Goal: Task Accomplishment & Management: Contribute content

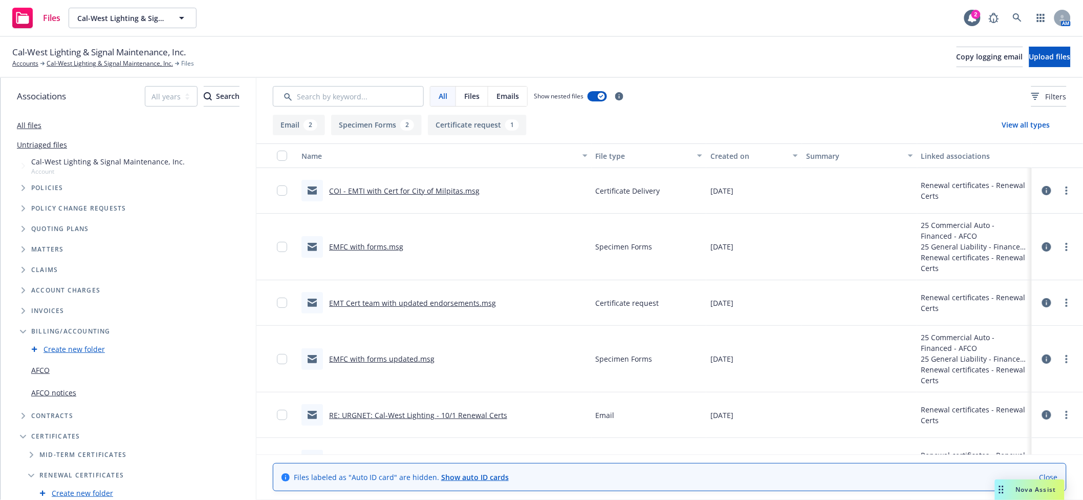
scroll to position [32, 0]
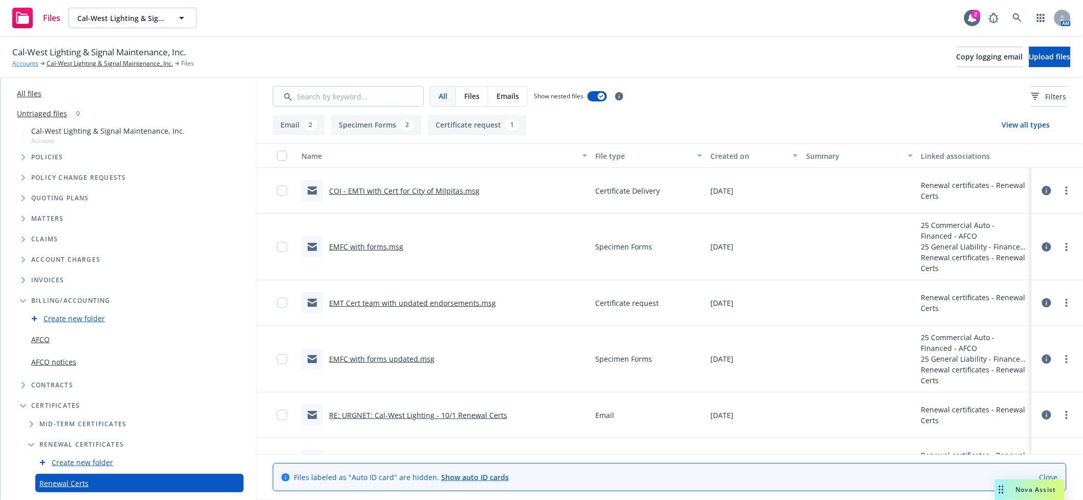
click at [25, 61] on link "Accounts" at bounding box center [25, 63] width 26 height 9
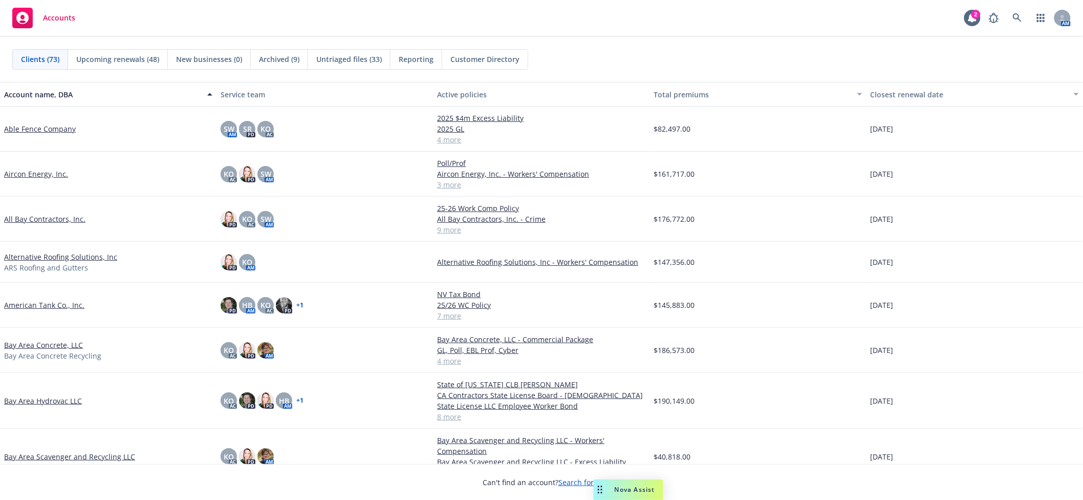
click at [53, 256] on link "Alternative Roofing Solutions, Inc" at bounding box center [60, 256] width 113 height 11
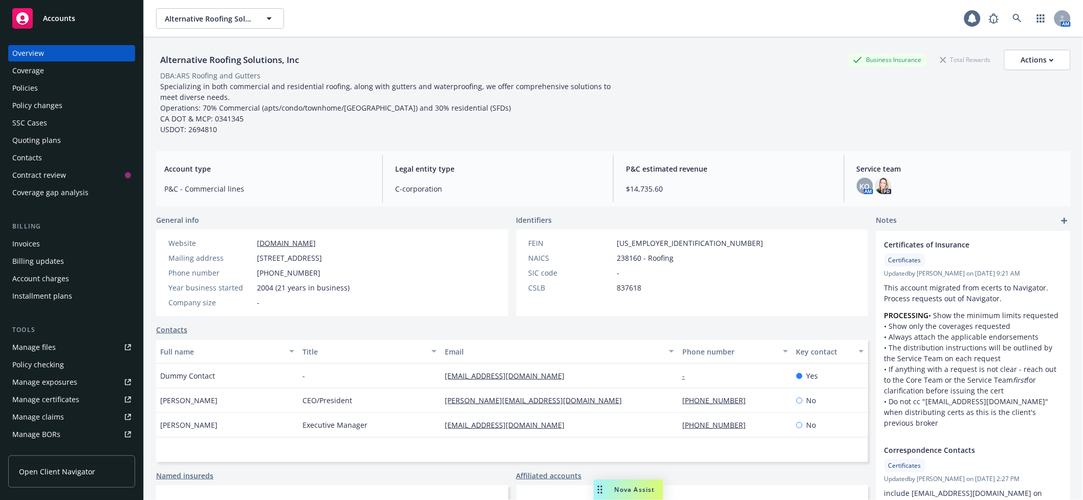
click at [49, 109] on div "Policy changes" at bounding box center [37, 105] width 50 height 16
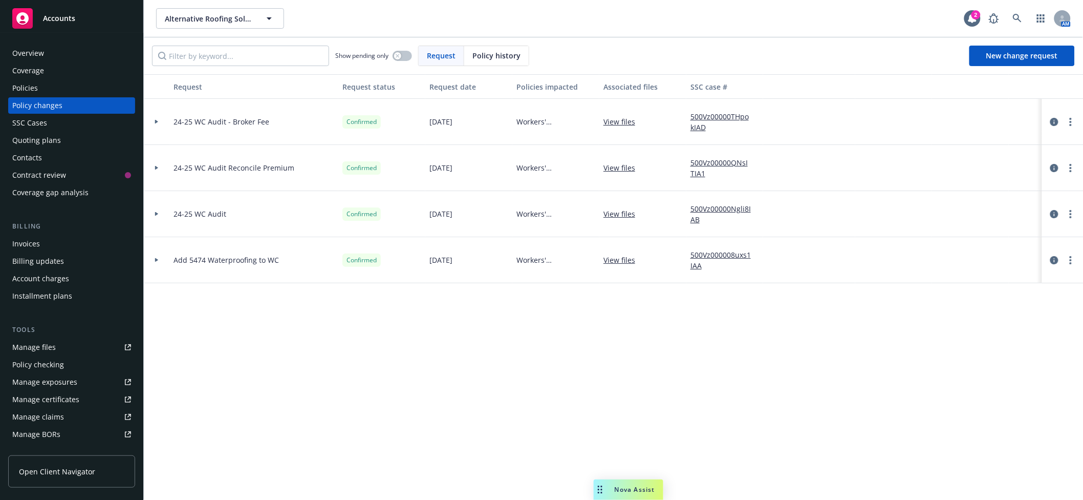
drag, startPoint x: 163, startPoint y: 122, endPoint x: 157, endPoint y: 121, distance: 5.7
click at [157, 121] on div at bounding box center [156, 122] width 17 height 4
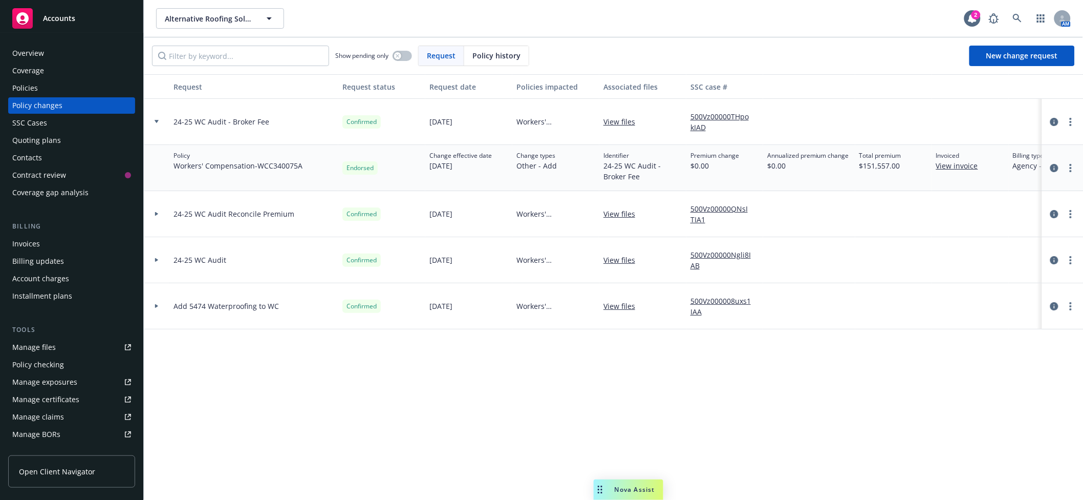
click at [157, 121] on icon at bounding box center [157, 121] width 4 height 3
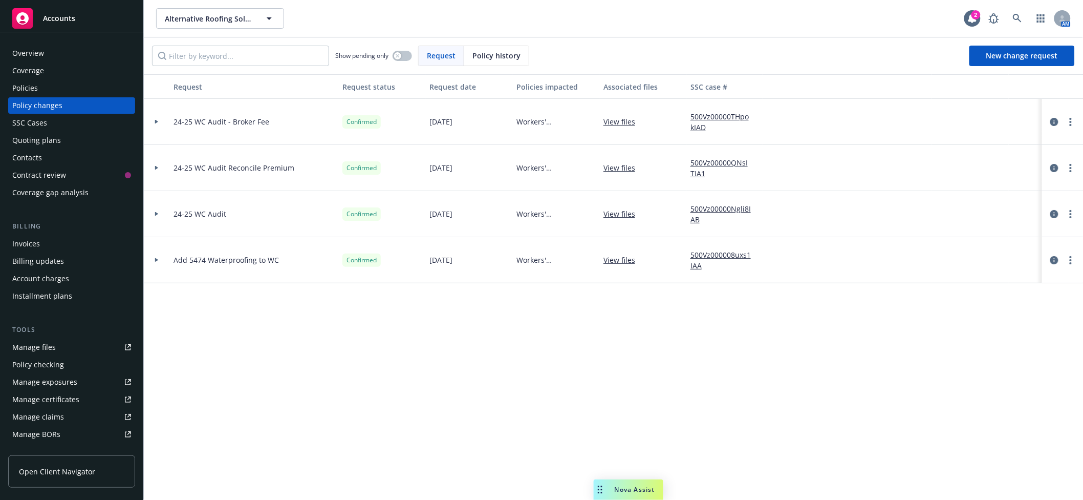
click at [155, 121] on icon at bounding box center [156, 122] width 3 height 4
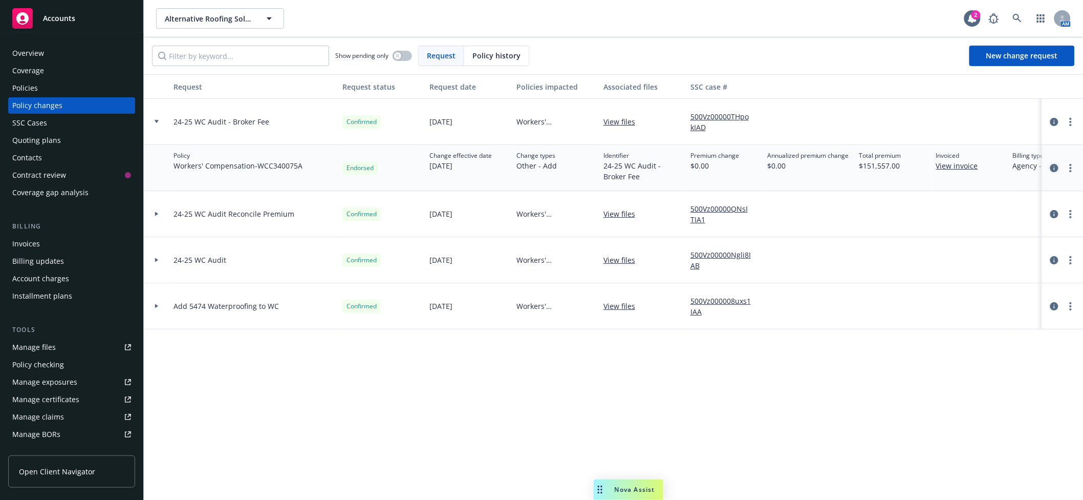
click at [1053, 165] on icon "circleInformation" at bounding box center [1054, 168] width 8 height 8
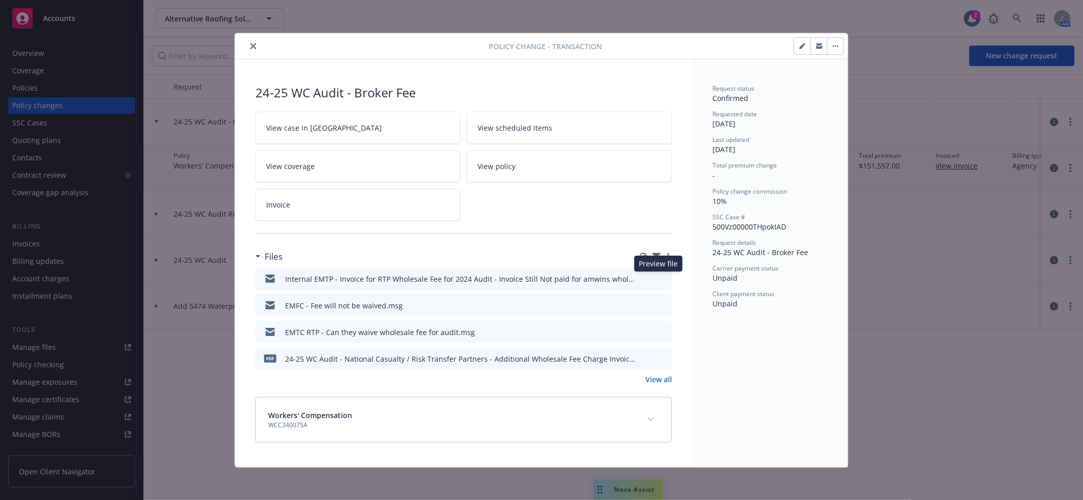
click at [658, 277] on icon "preview file" at bounding box center [662, 277] width 9 height 7
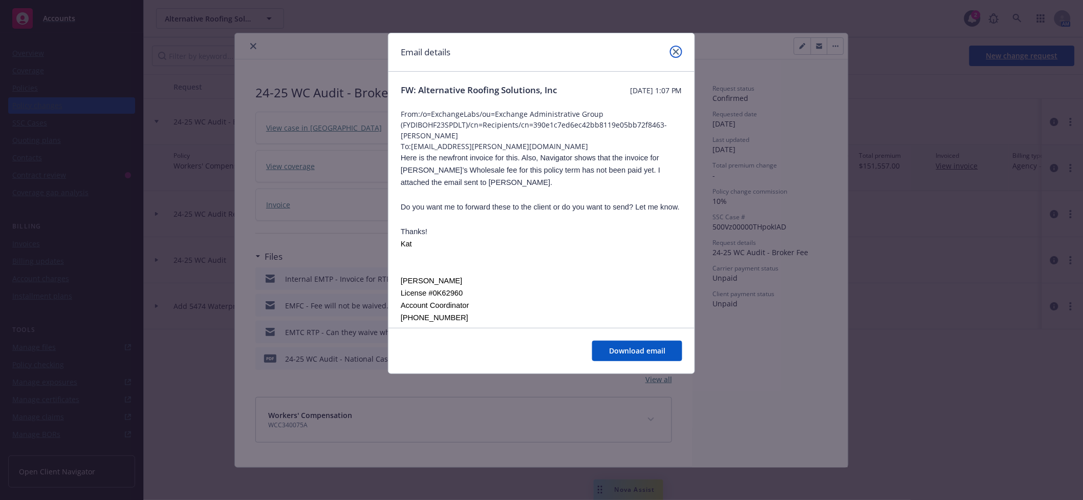
click at [674, 51] on icon "close" at bounding box center [676, 52] width 6 height 6
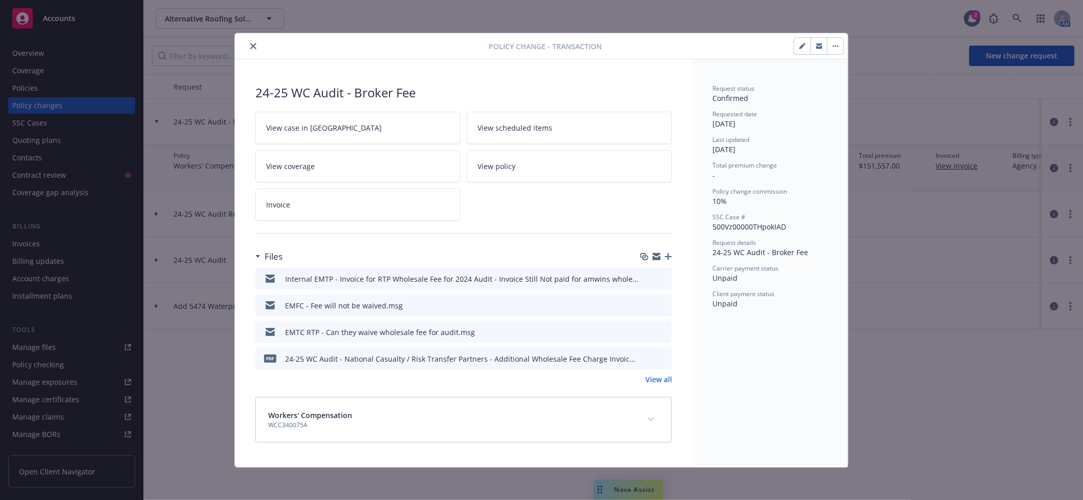
click at [831, 44] on button "button" at bounding box center [835, 46] width 16 height 16
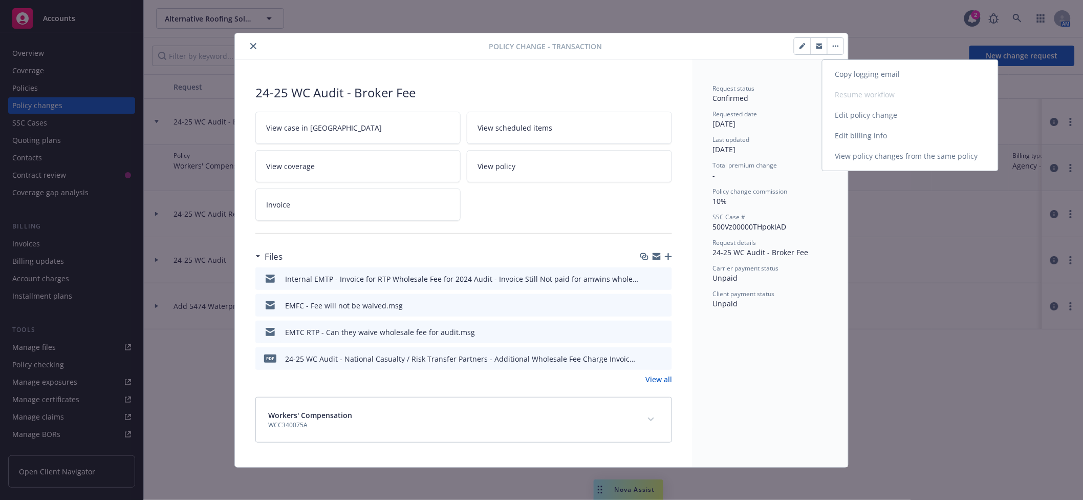
click at [856, 140] on link "Edit billing info" at bounding box center [911, 135] width 176 height 20
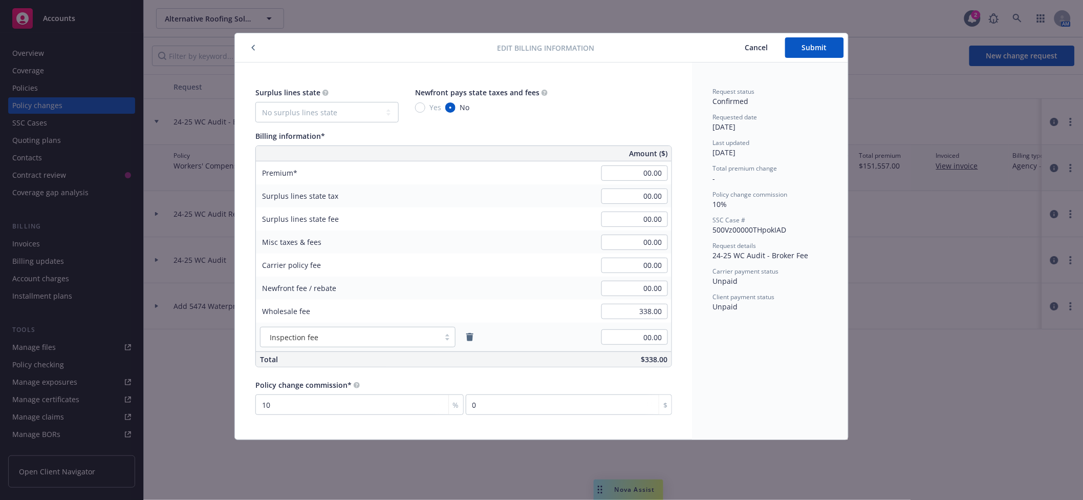
click at [762, 48] on span "Cancel" at bounding box center [756, 47] width 23 height 10
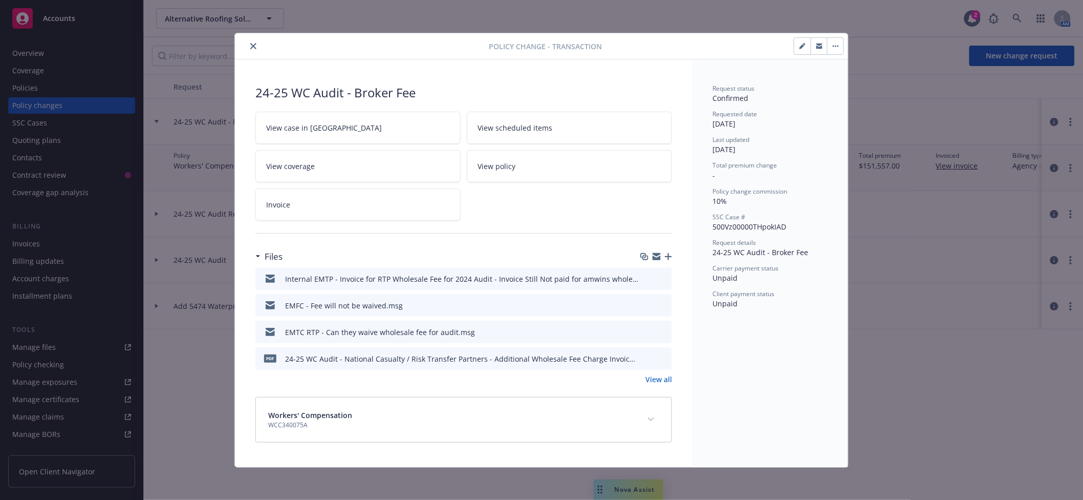
click at [268, 203] on span "Invoice" at bounding box center [278, 204] width 24 height 11
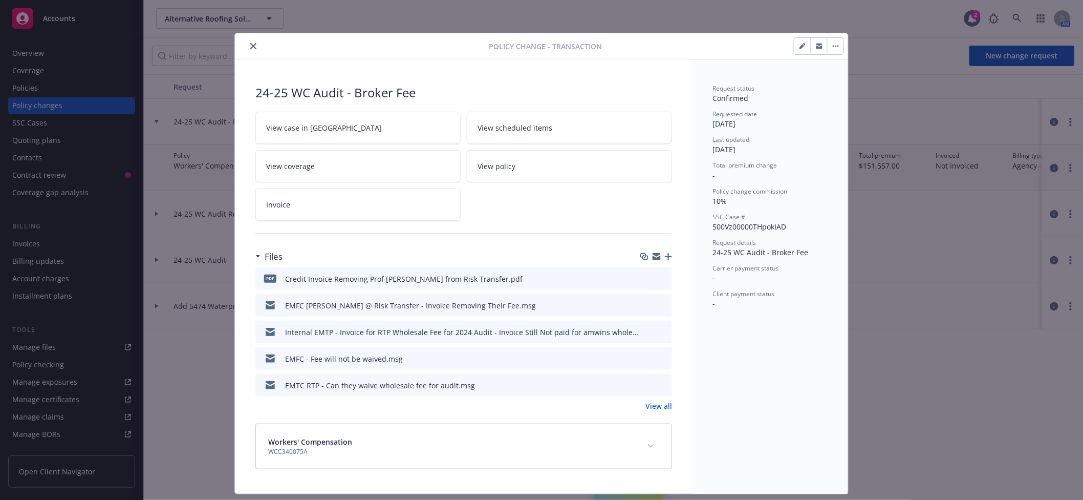
drag, startPoint x: 249, startPoint y: 43, endPoint x: 248, endPoint y: 50, distance: 6.7
click at [250, 47] on icon "close" at bounding box center [253, 46] width 6 height 6
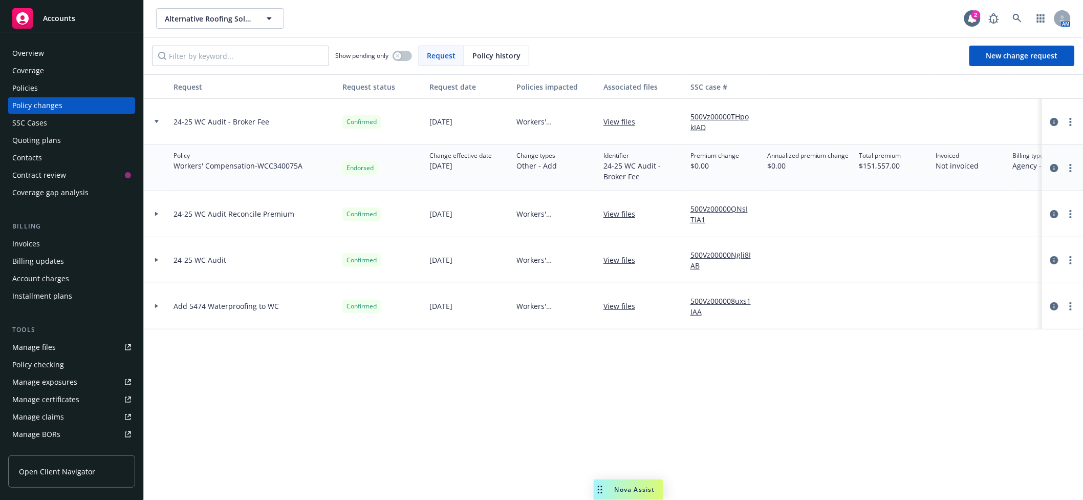
click at [67, 19] on span "Accounts" at bounding box center [59, 18] width 32 height 8
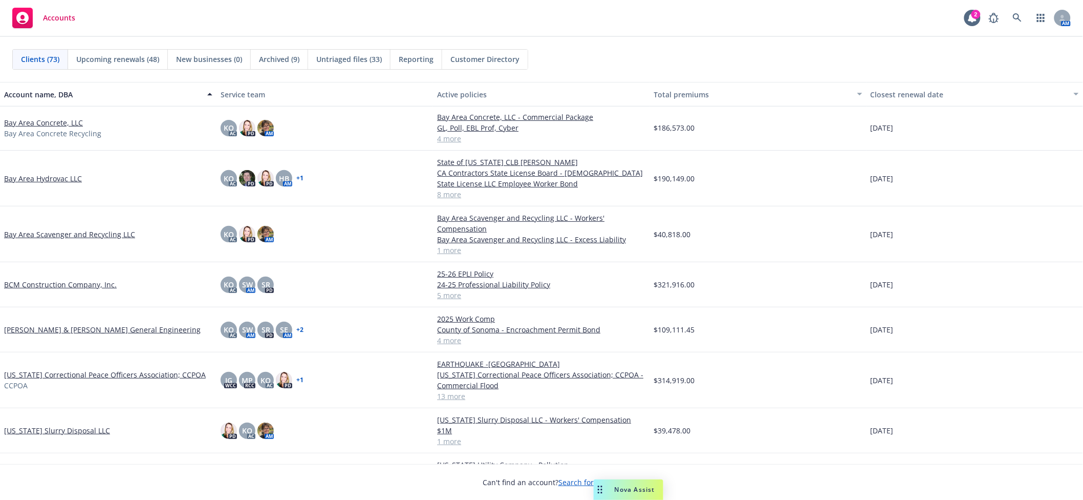
scroll to position [273, 0]
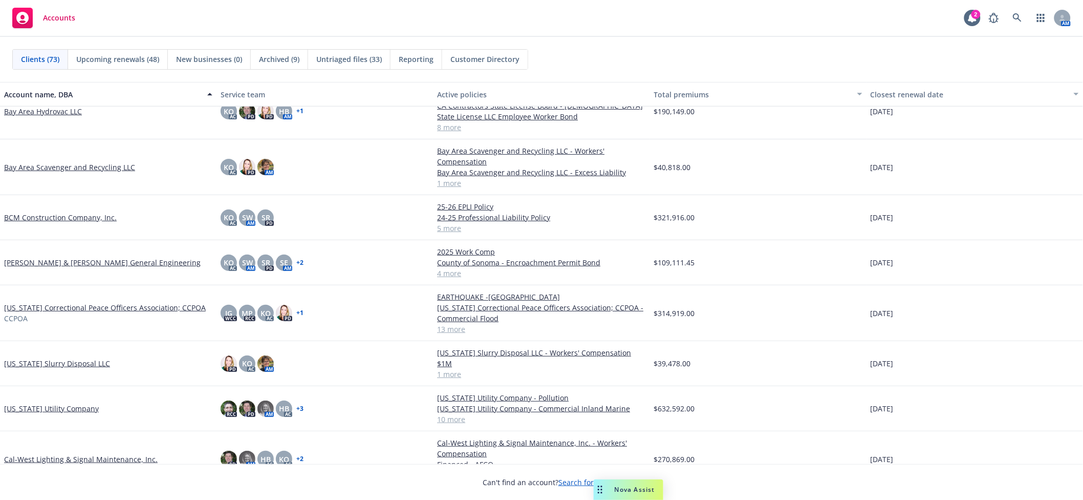
click at [58, 216] on link "BCM Construction Company, Inc." at bounding box center [60, 217] width 113 height 11
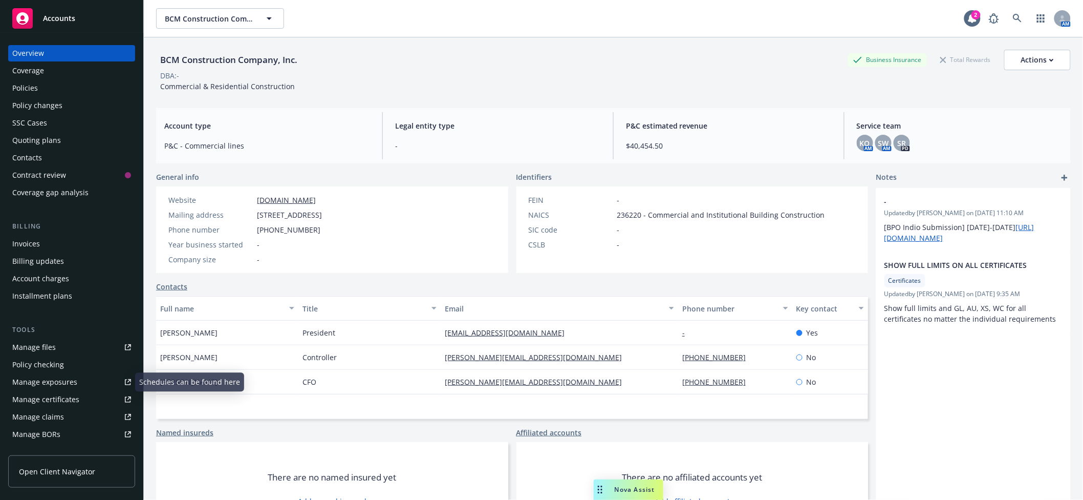
click at [43, 352] on div "Manage files" at bounding box center [34, 347] width 44 height 16
click at [198, 11] on button "BCM Construction Company, Inc." at bounding box center [220, 18] width 128 height 20
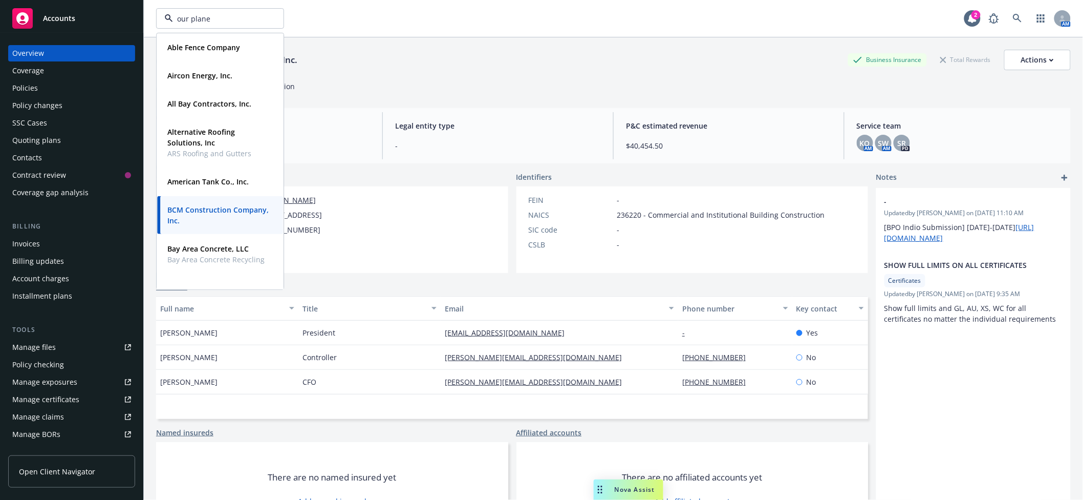
type input "our planet"
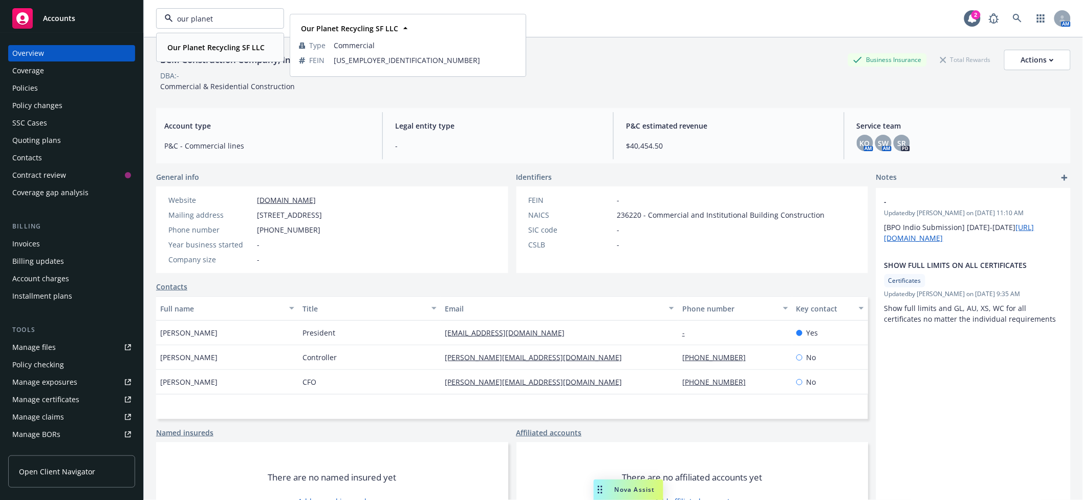
click at [217, 50] on strong "Our Planet Recycling SF LLC" at bounding box center [215, 47] width 97 height 10
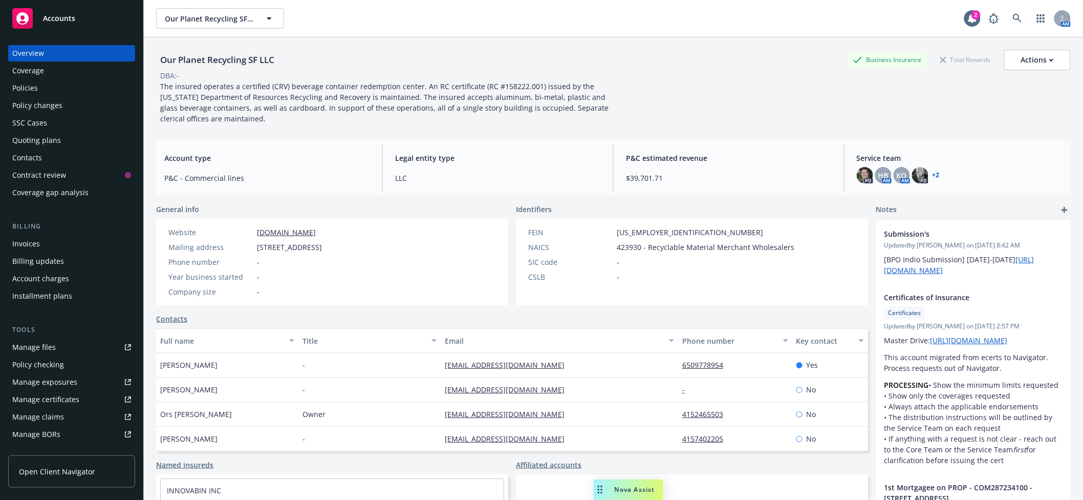
click at [67, 101] on div "Policy changes" at bounding box center [71, 105] width 119 height 16
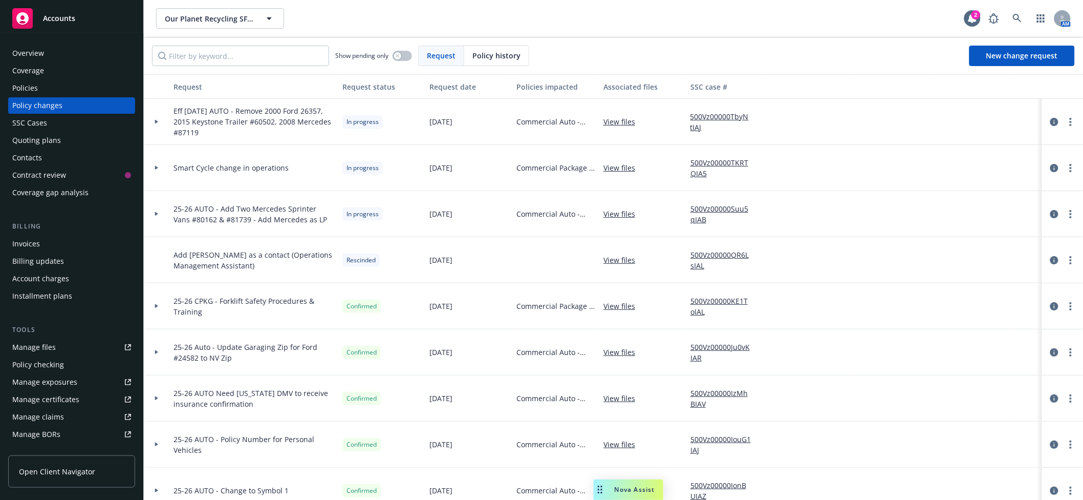
click at [158, 214] on icon at bounding box center [157, 214] width 4 height 4
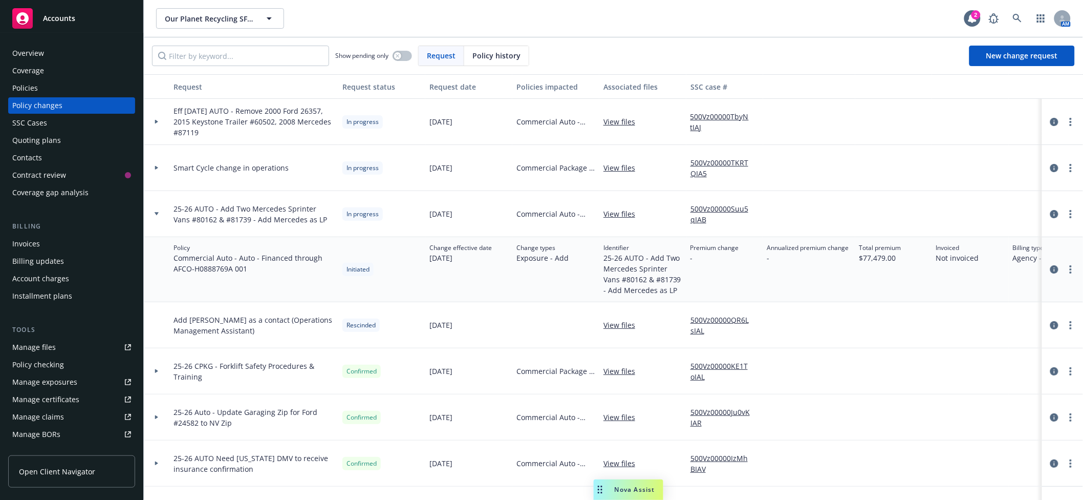
click at [741, 207] on link "500Vz00000Suu5qIAB" at bounding box center [725, 213] width 69 height 21
click at [206, 15] on span "Our Planet Recycling SF LLC" at bounding box center [209, 18] width 89 height 11
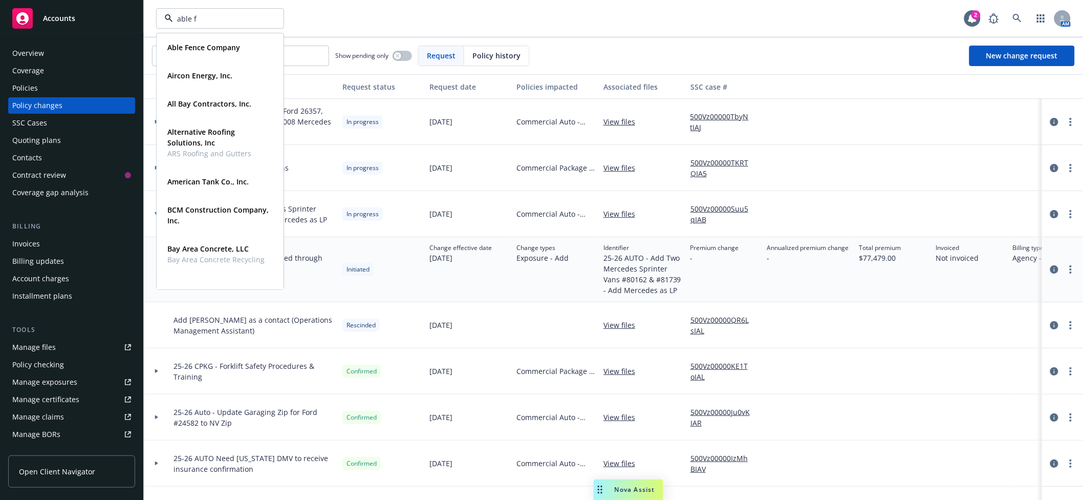
type input "able fe"
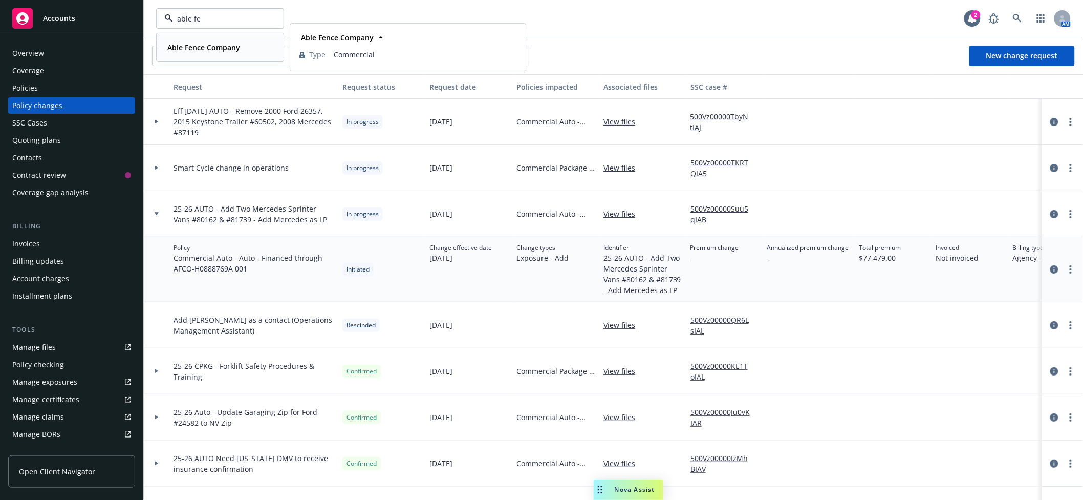
click at [206, 43] on strong "Able Fence Company" at bounding box center [203, 47] width 73 height 10
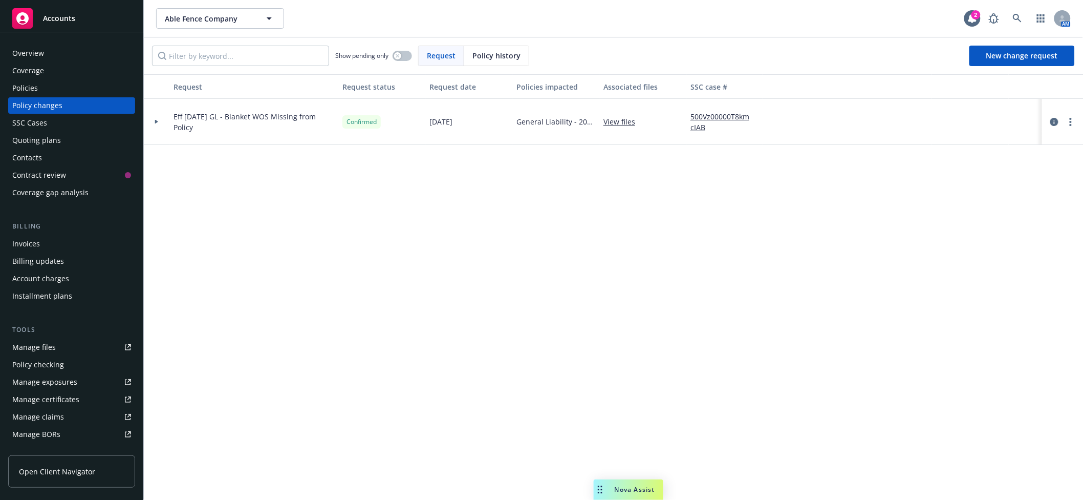
click at [54, 341] on link "Manage files" at bounding box center [71, 347] width 127 height 16
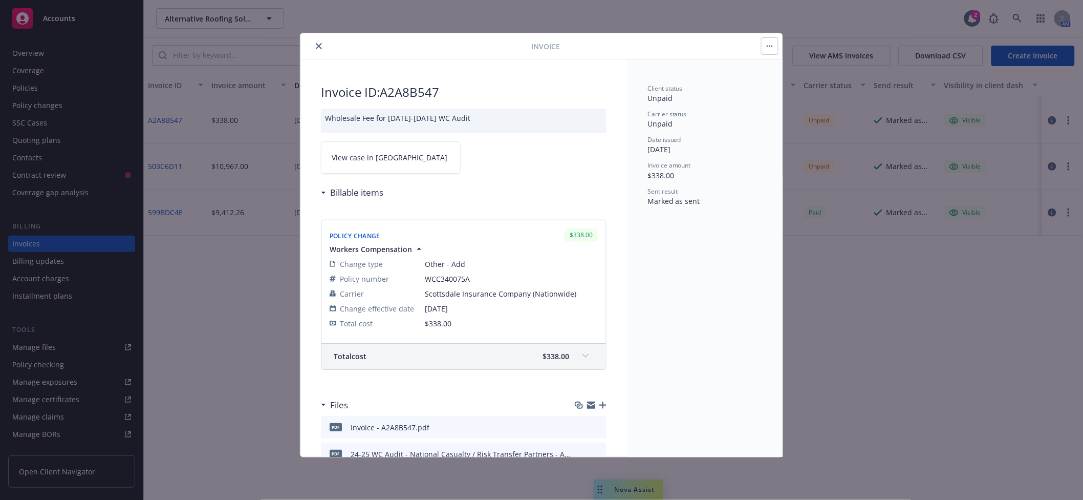
click at [320, 50] on button "close" at bounding box center [319, 46] width 12 height 12
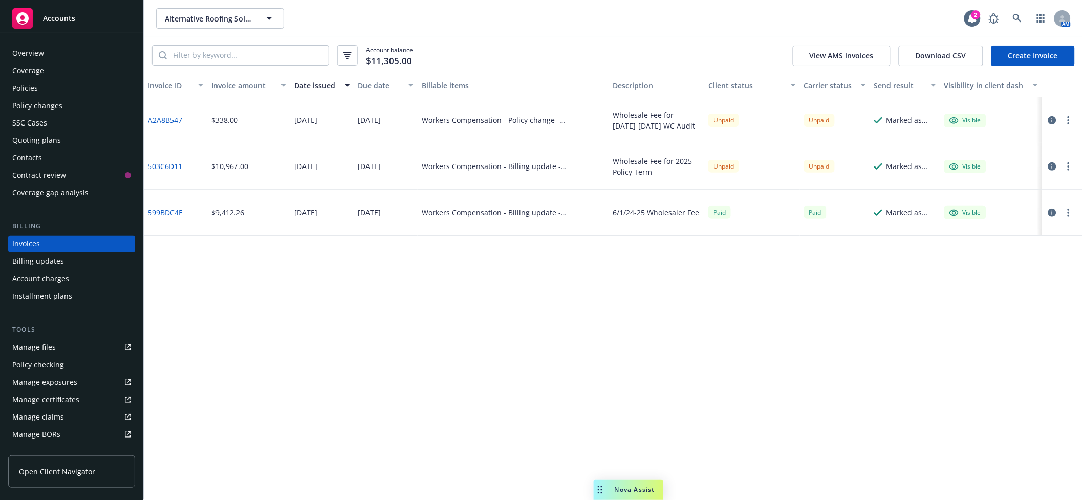
click at [1064, 122] on button "button" at bounding box center [1069, 120] width 12 height 12
click at [995, 283] on link "Void" at bounding box center [1009, 285] width 131 height 20
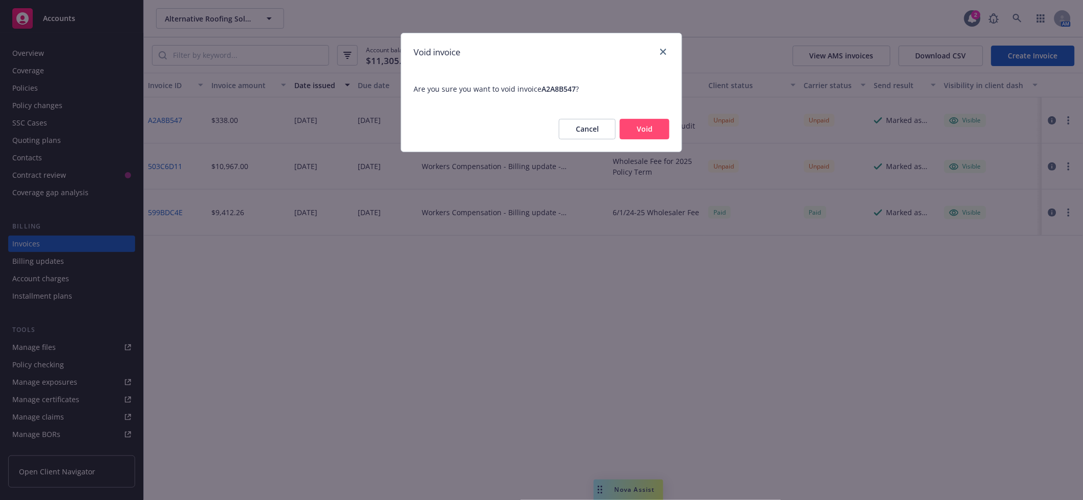
click at [641, 134] on button "Void" at bounding box center [645, 129] width 50 height 20
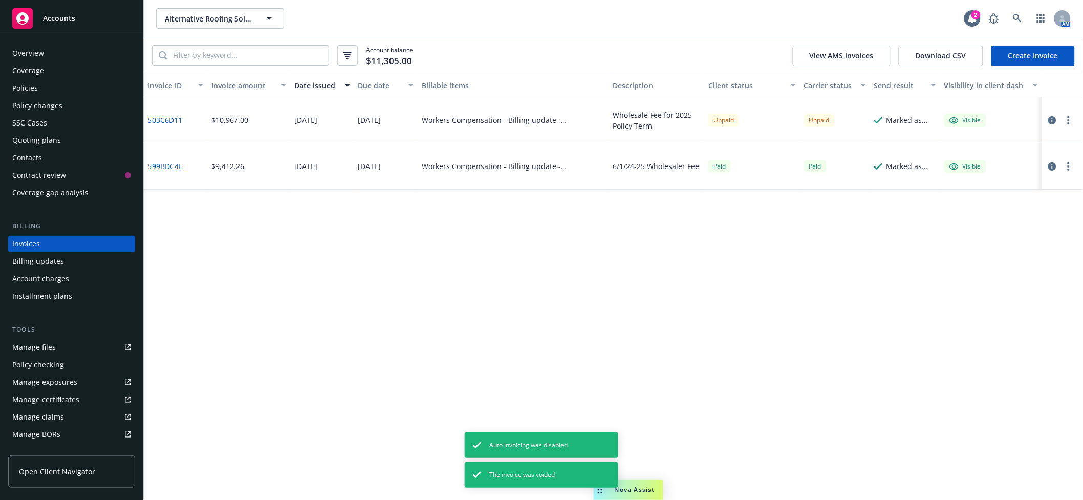
click at [61, 106] on div "Policy changes" at bounding box center [71, 105] width 119 height 16
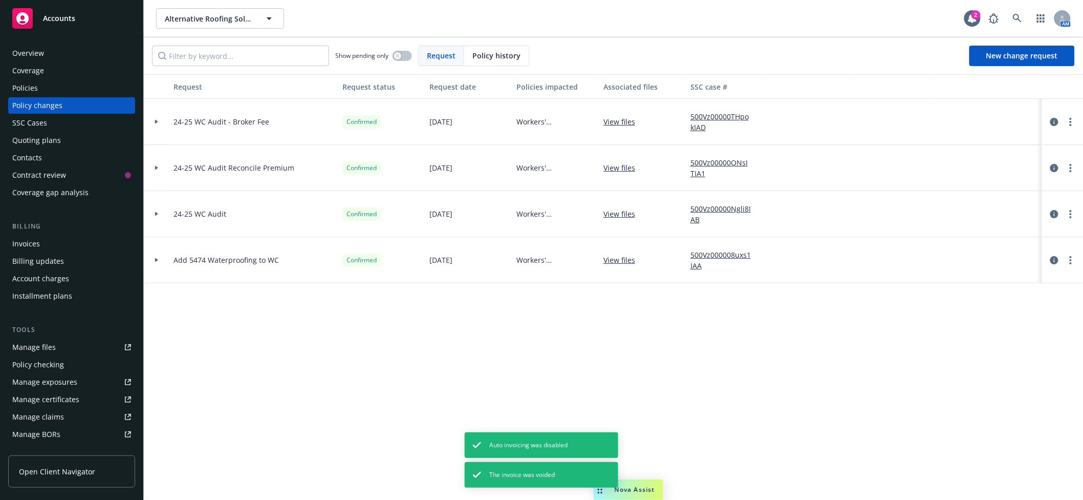
click at [151, 117] on div at bounding box center [157, 122] width 26 height 46
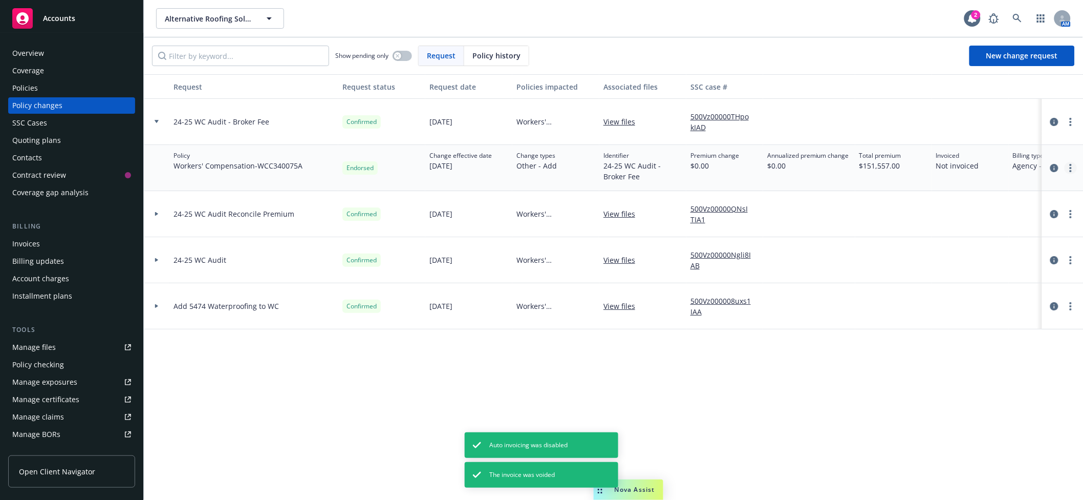
click at [1070, 166] on icon "more" at bounding box center [1071, 168] width 2 height 8
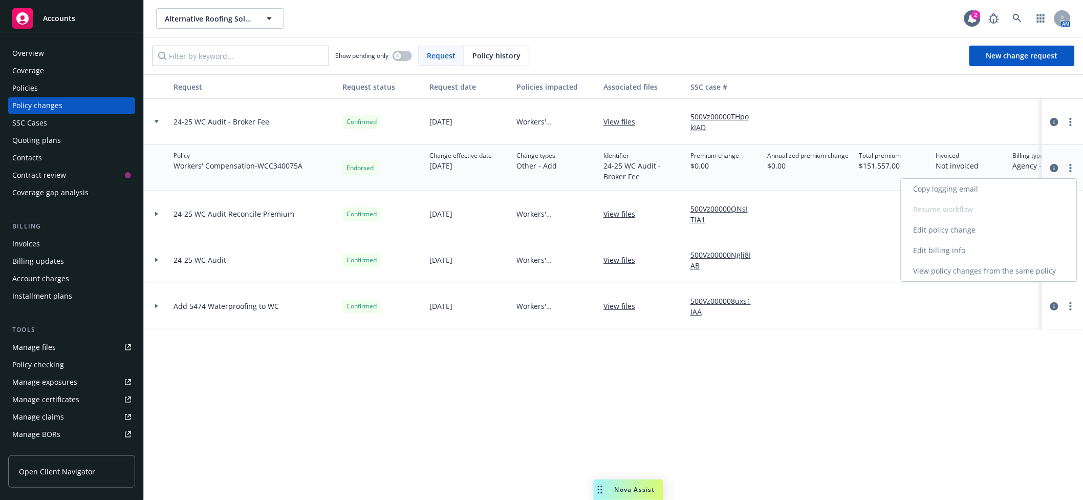
click at [966, 252] on link "Edit billing info" at bounding box center [989, 250] width 176 height 20
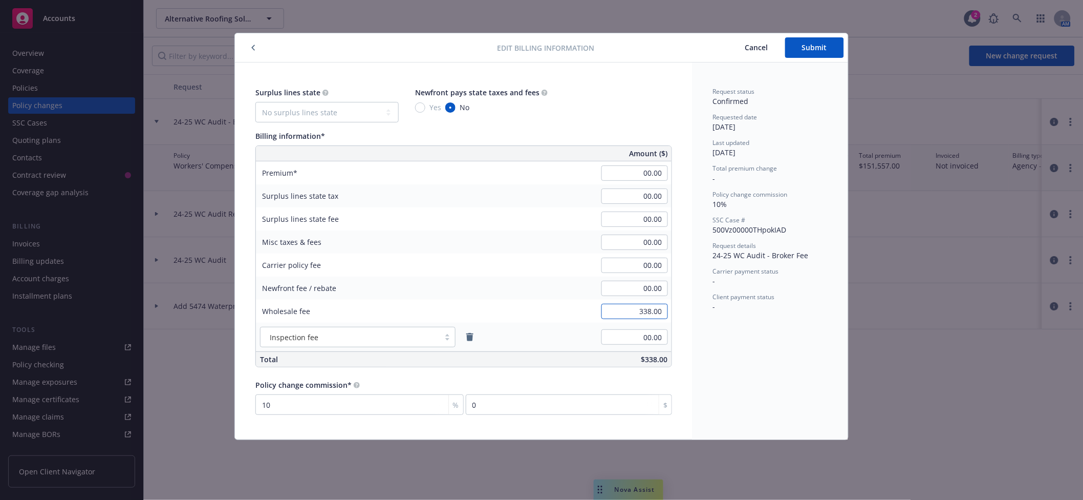
click at [633, 304] on input "338.00" at bounding box center [634, 311] width 67 height 15
type input "00.00"
click at [812, 56] on button "Submit" at bounding box center [814, 47] width 59 height 20
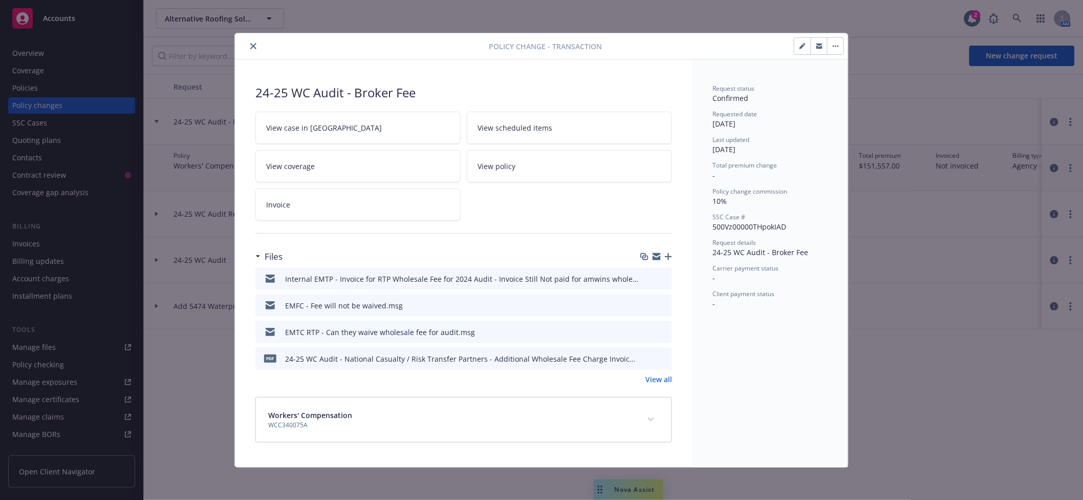
click at [665, 259] on icon "button" at bounding box center [668, 256] width 7 height 7
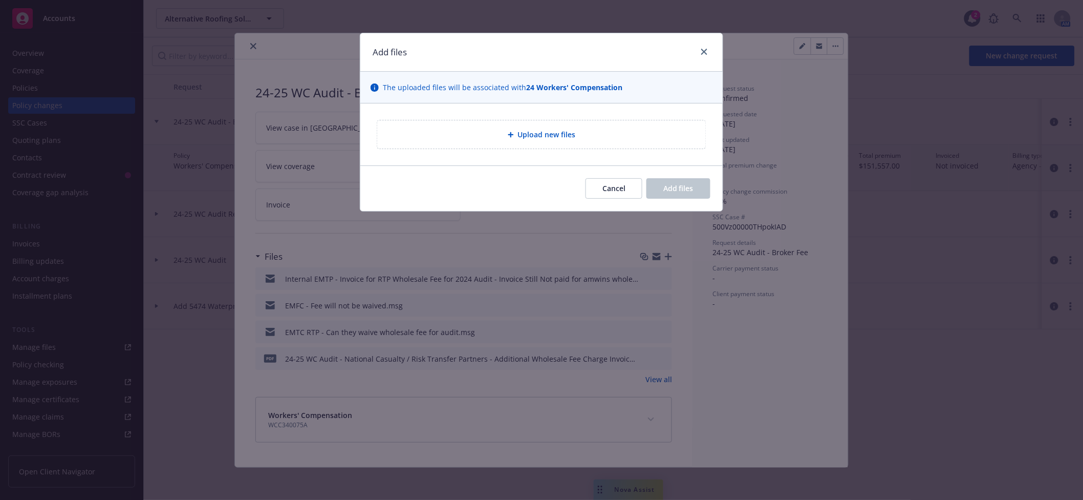
click at [562, 133] on span "Upload new files" at bounding box center [547, 134] width 58 height 11
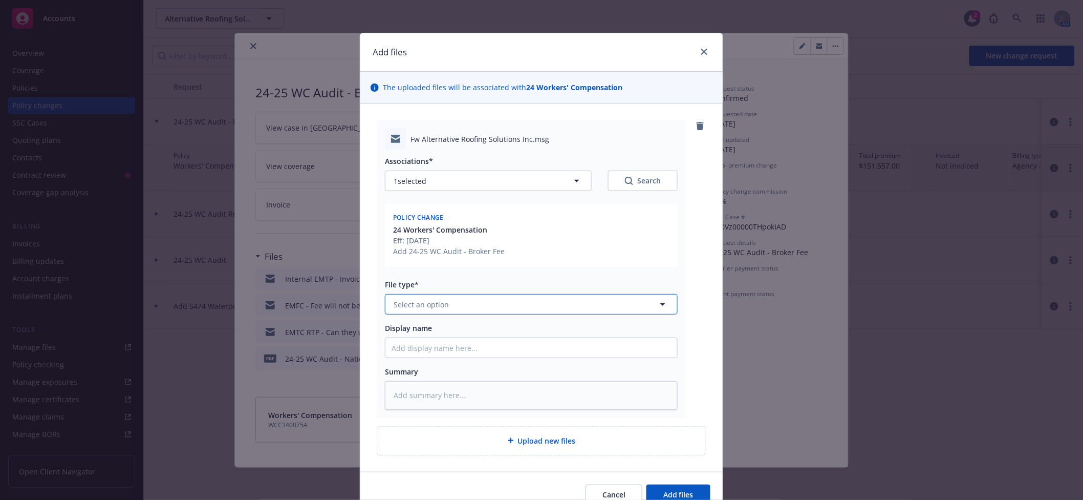
click at [457, 312] on button "Select an option" at bounding box center [531, 304] width 293 height 20
type input "bill"
type textarea "x"
type input "E"
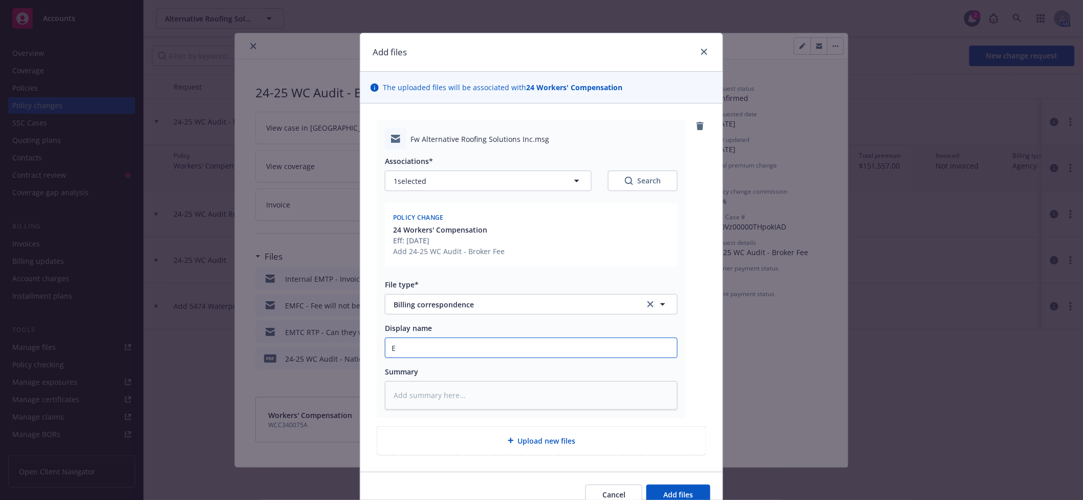
type textarea "x"
type input "EM"
type textarea "x"
type input "EMF"
type textarea "x"
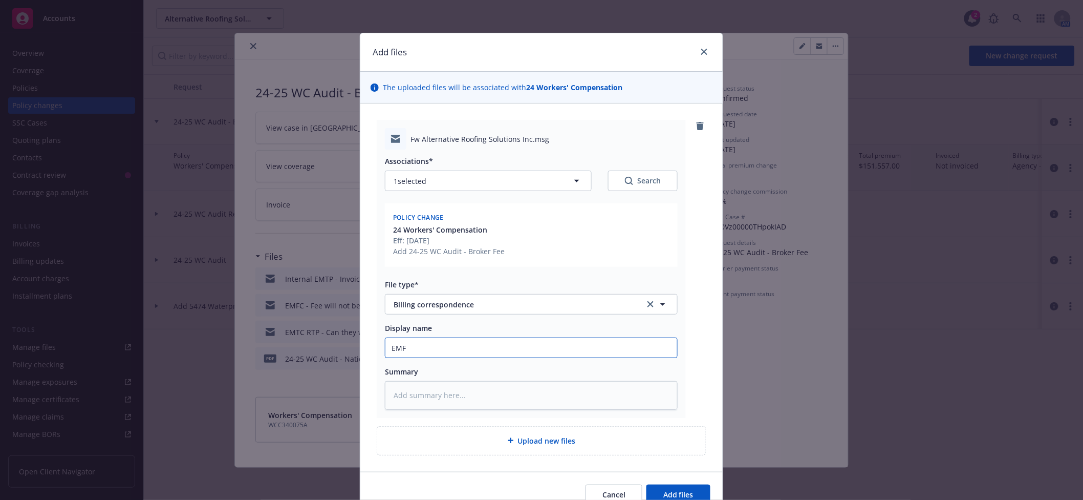
type input "EMFC"
type textarea "x"
type input "EMFC"
type textarea "x"
type input "EMFC M"
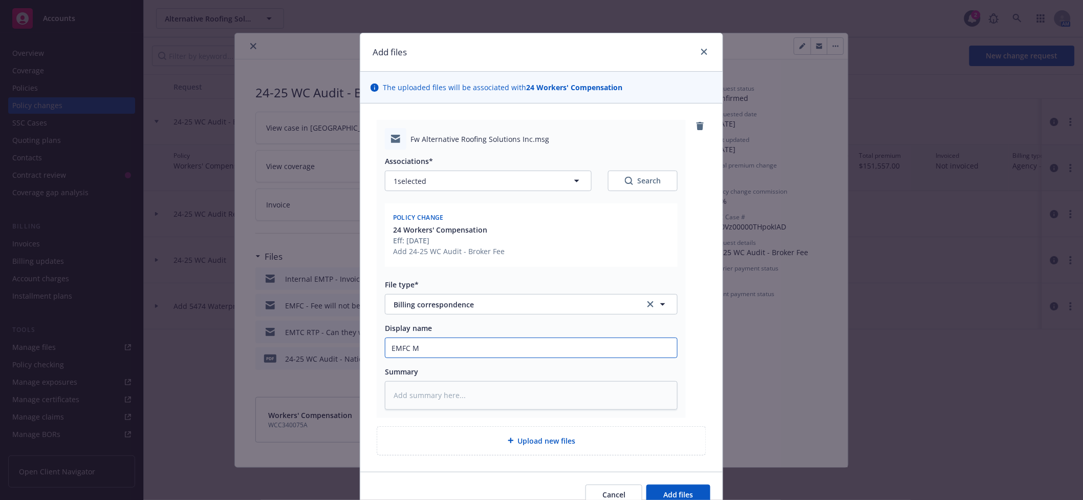
type textarea "x"
type input "EMFC Me"
type textarea "x"
type input "EMFC Mer"
type textarea "x"
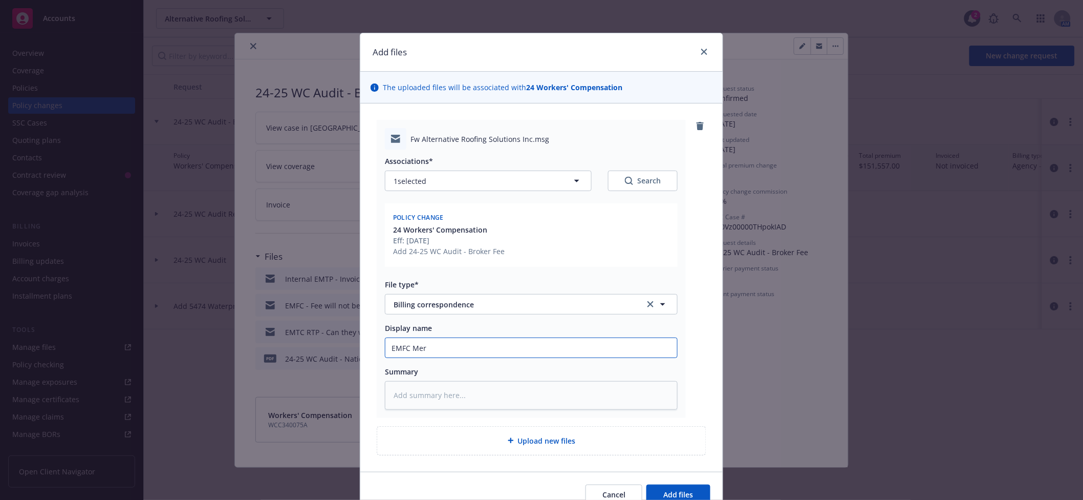
type input "EMFC Mere"
type textarea "x"
type input "EMFC [PERSON_NAME] @ Risk Transfer - [PERSON_NAME] acceptable - will remain on …"
type textarea "x"
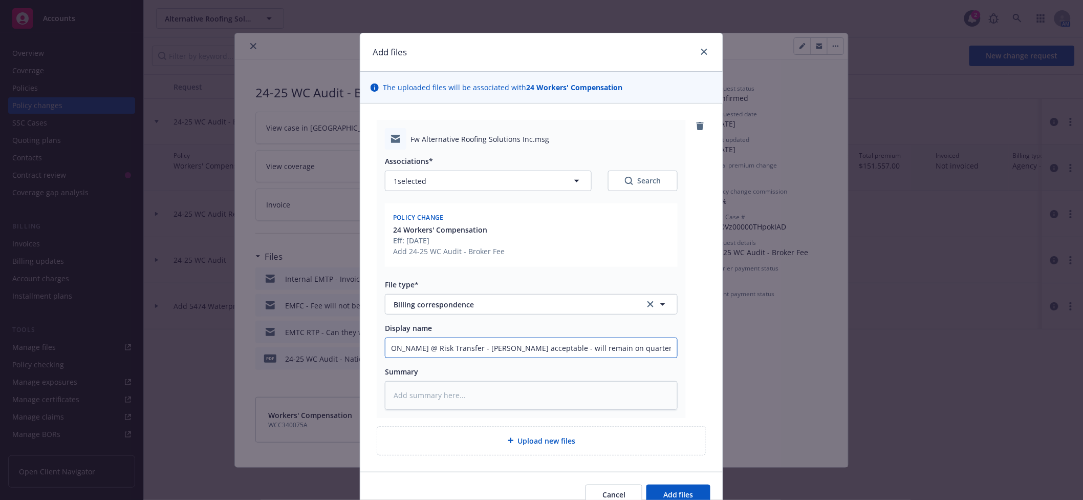
type input "EMFC [PERSON_NAME] @ Risk Transfer - I"
type textarea "x"
type input "EMFC [PERSON_NAME] @ Risk Transfer - In"
type textarea "x"
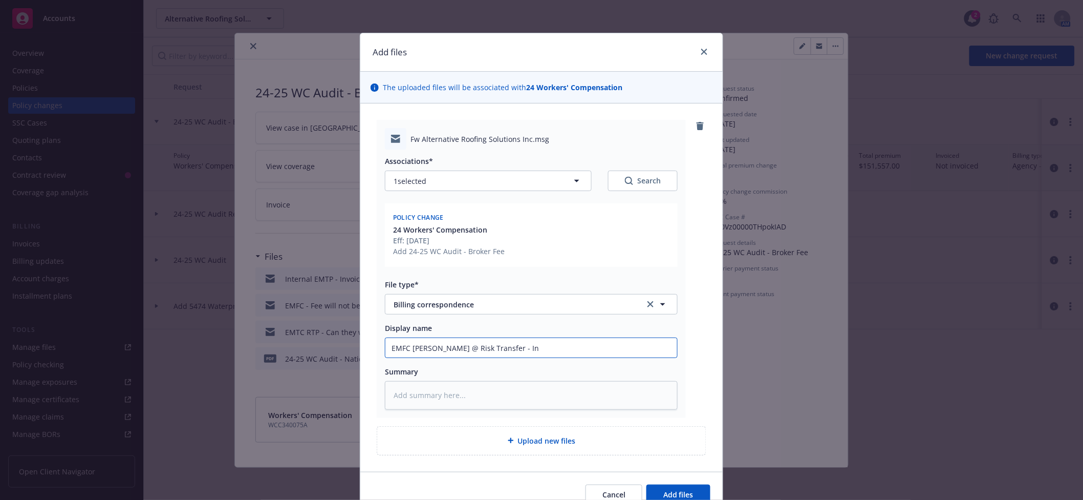
type input "EMFC [PERSON_NAME] @ Risk Transfer - Inv"
type textarea "x"
type input "EMFC [PERSON_NAME] @ Risk Transfer - Invo"
type textarea "x"
type input "EMFC [PERSON_NAME] @ Risk Transfer - Invoi"
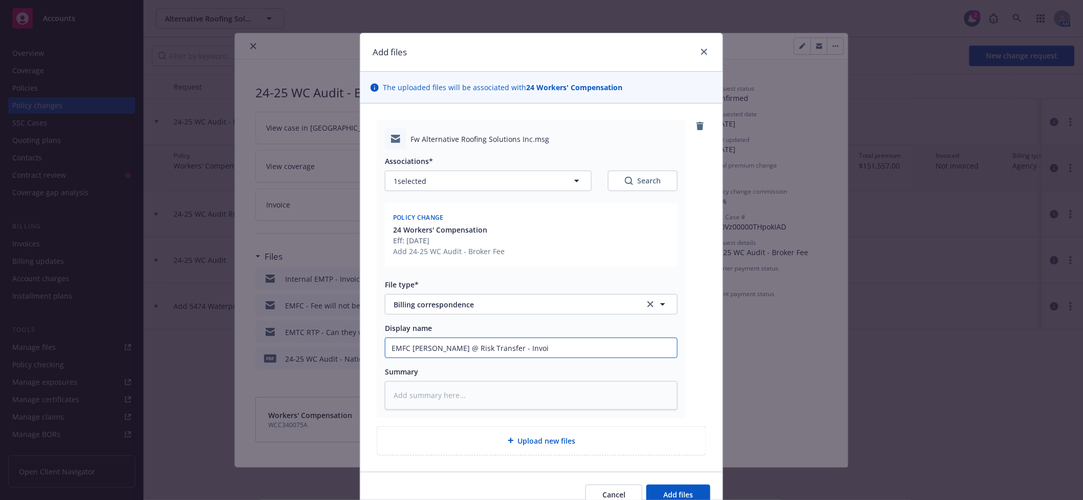
type textarea "x"
type input "EMFC [PERSON_NAME] @ Risk Transfer - Invoic"
type textarea "x"
type input "EMFC [PERSON_NAME] @ Risk Transfer - Invoice"
type textarea "x"
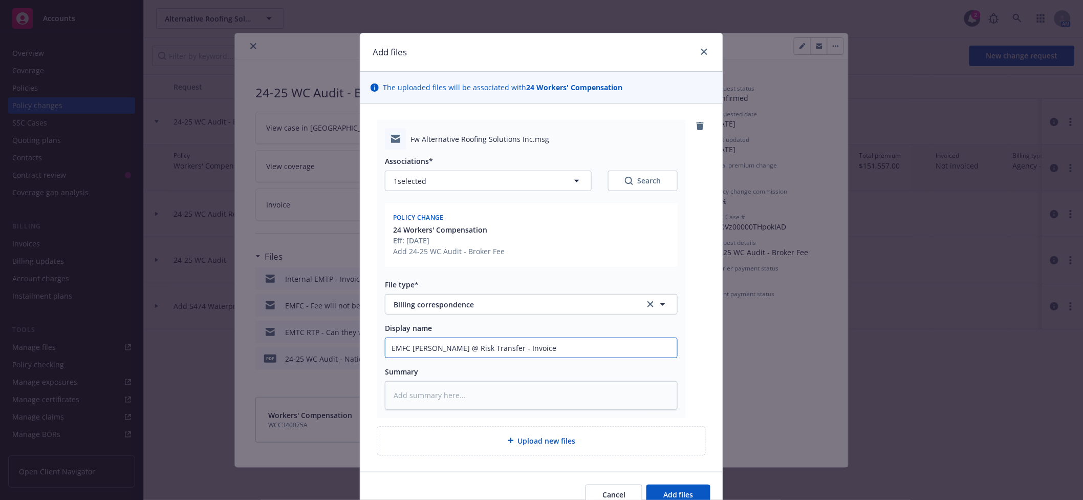
type input "EMFC [PERSON_NAME] @ Risk Transfer - Invoice"
type textarea "x"
type input "EMFC [PERSON_NAME] @ Risk Transfer - Invoice R"
type textarea "x"
type input "EMFC [PERSON_NAME] @ Risk Transfer - Invoice Re"
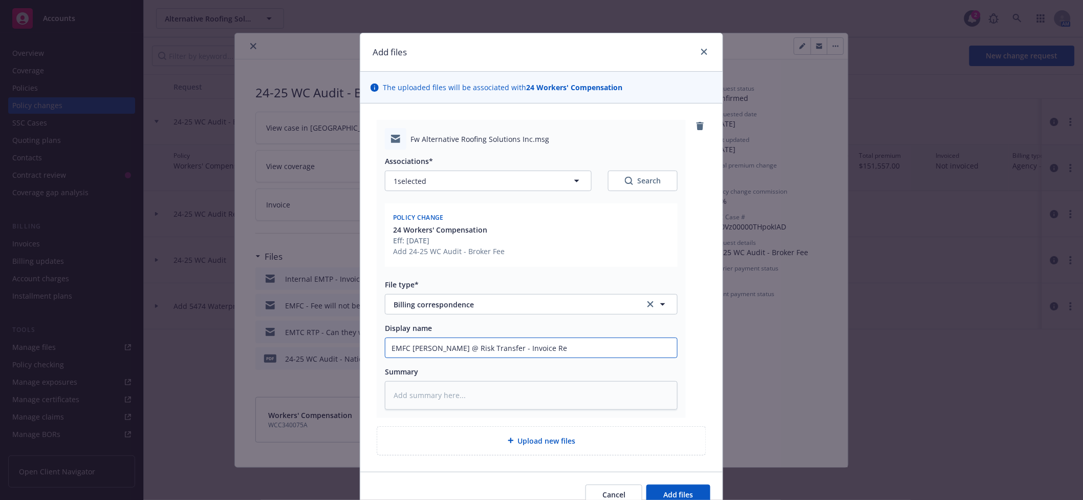
type textarea "x"
type input "EMFC [PERSON_NAME] @ Risk Transfer - Invoice Rem"
type textarea "x"
type input "EMFC [PERSON_NAME] @ Risk Transfer - Invoice Remo"
type textarea "x"
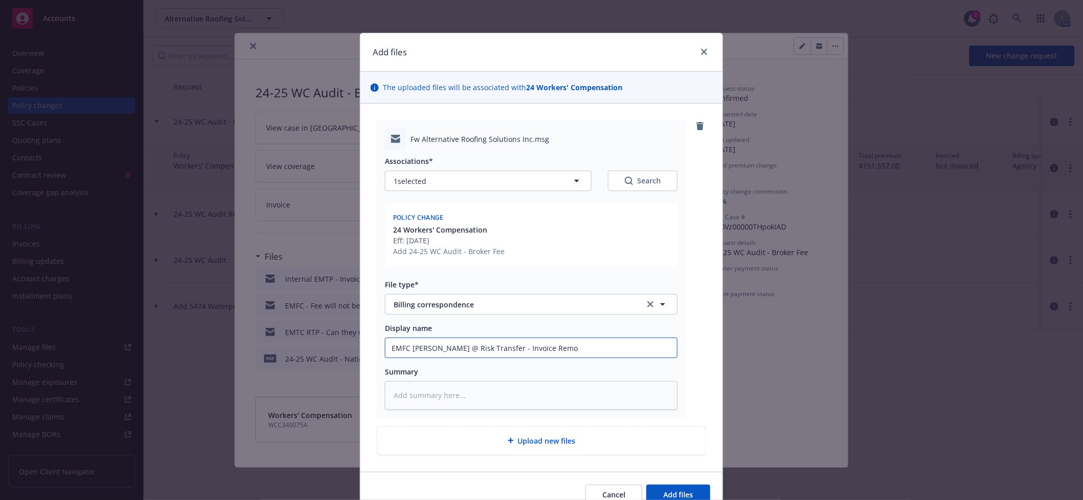
type input "EMFC [PERSON_NAME] @ Risk Transfer - Invoice Remov"
type textarea "x"
type input "EMFC [PERSON_NAME] @ Risk Transfer - Invoice Removi"
type textarea "x"
type input "EMFC [PERSON_NAME] @ Risk Transfer - Invoice Removing"
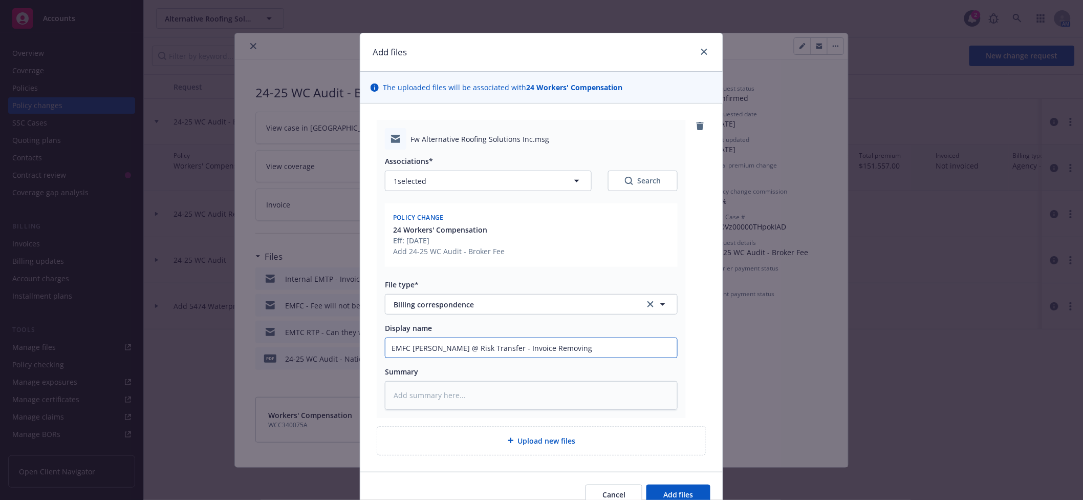
type textarea "x"
type input "EMFC [PERSON_NAME] @ Risk Transfer - Invoice Removing"
type textarea "x"
type input "EMFC [PERSON_NAME] @ Risk Transfer - Invoice Removing"
type textarea "x"
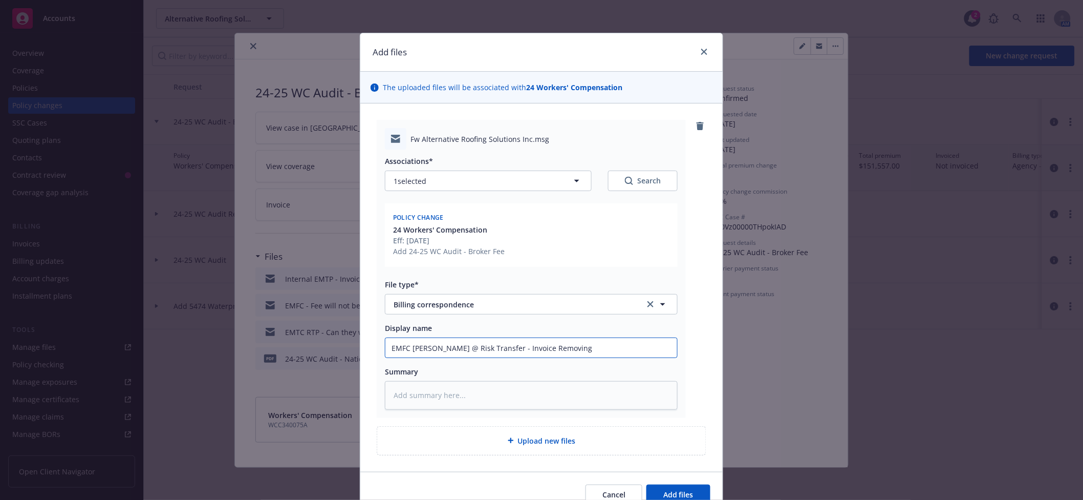
type input "EMFC [PERSON_NAME] @ Risk Transfer - Invoice Removing"
type textarea "x"
type input "EMFC [PERSON_NAME] @ Risk Transfer - Invoice Removing W"
type textarea "x"
type input "EMFC [PERSON_NAME] @ Risk Transfer - Invoice Removing Wh"
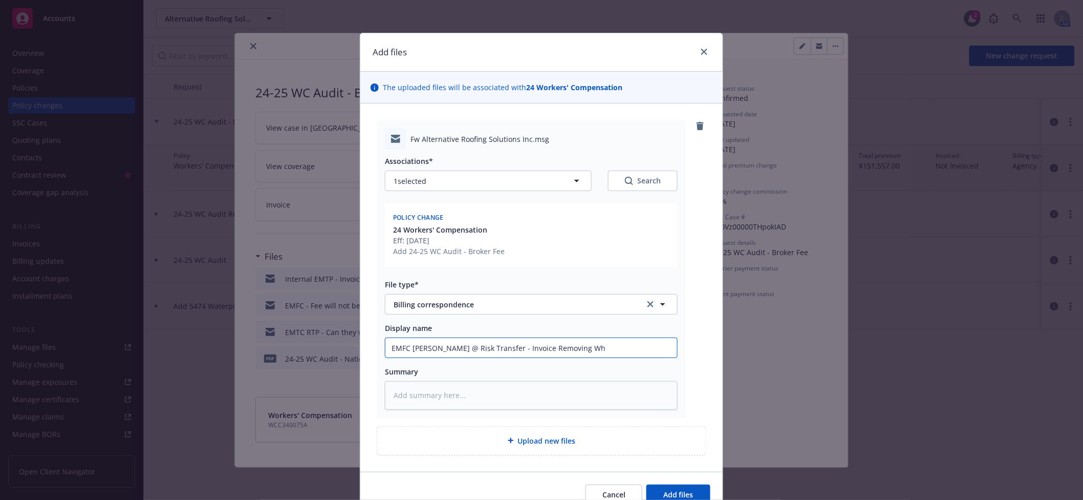
type textarea "x"
type input "EMFC [PERSON_NAME] @ Risk Transfer - Invoice Removing Who"
type textarea "x"
type input "EMFC [PERSON_NAME] @ Risk Transfer - Invoice Removing Whol"
type textarea "x"
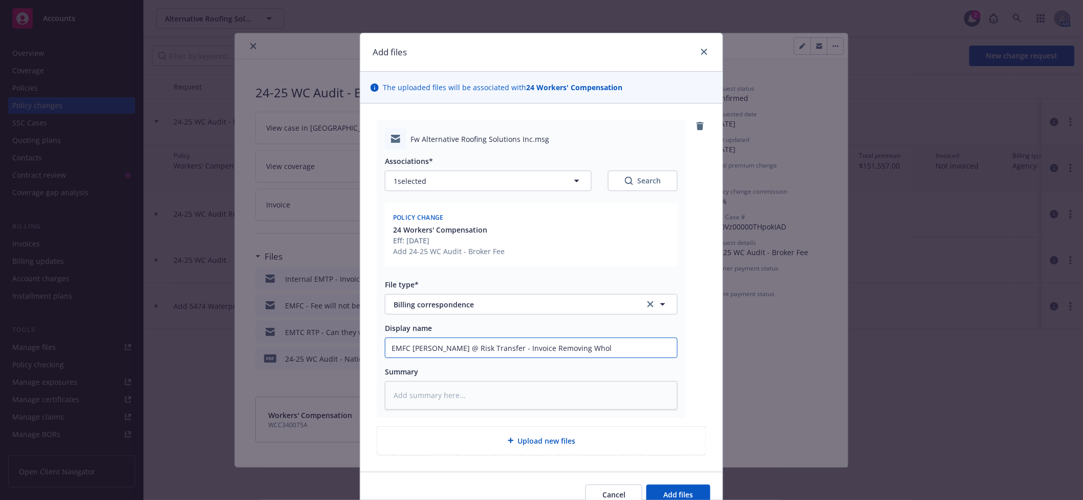
type input "EMFC [PERSON_NAME] @ Risk Transfer - Invoice Removing Whole"
type textarea "x"
type input "EMFC [PERSON_NAME] @ Risk Transfer - Invoice Removing Wholes"
type textarea "x"
type input "EMFC [PERSON_NAME] @ Risk Transfer - Invoice Removing Whole"
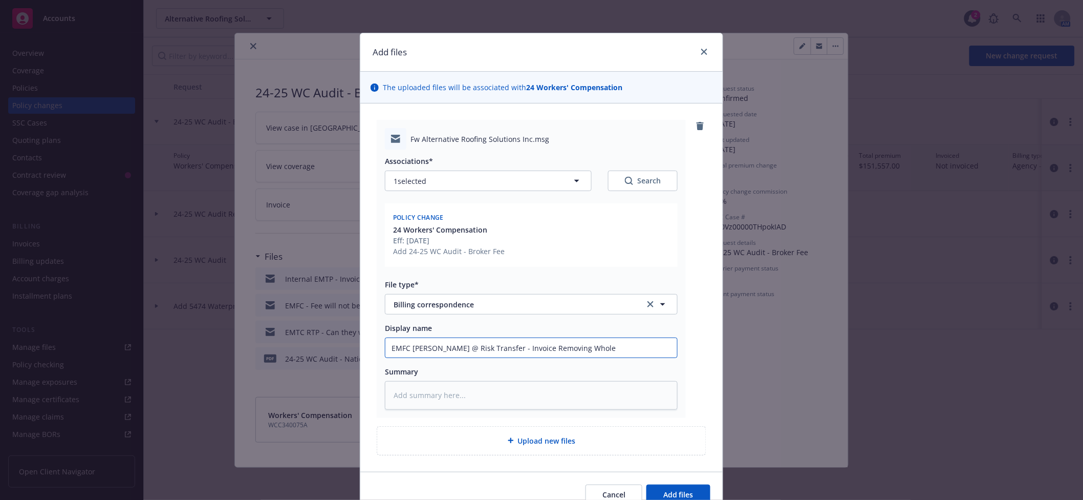
type textarea "x"
type input "EMFC [PERSON_NAME] @ Risk Transfer - Invoice Removing Whol"
type textarea "x"
type input "EMFC [PERSON_NAME] @ Risk Transfer - Invoice Removing Who"
type textarea "x"
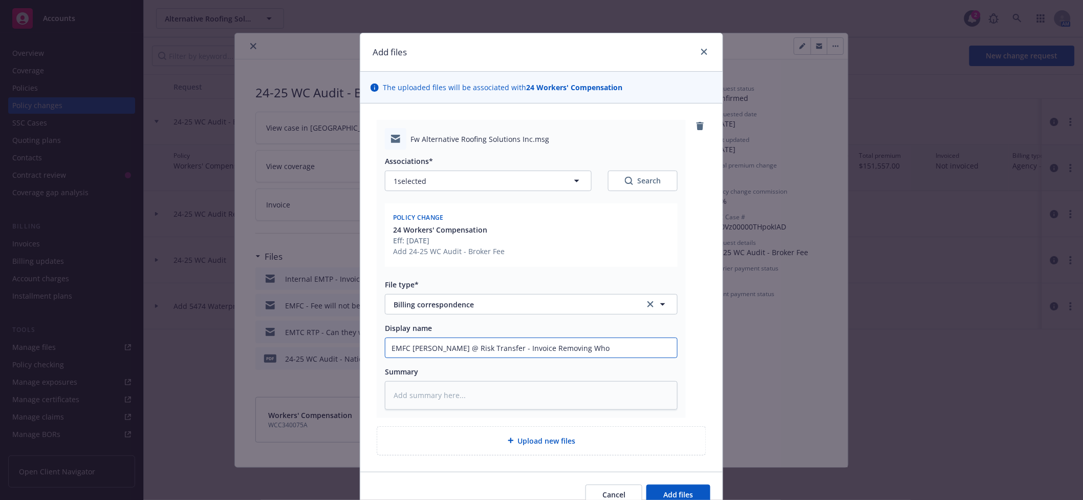
type input "EMFC [PERSON_NAME] @ Risk Transfer - Invoice Removing Wh"
type textarea "x"
type input "EMFC [PERSON_NAME] @ Risk Transfer - Invoice Removing W"
type textarea "x"
type input "EMFC [PERSON_NAME] @ Risk Transfer - Invoice Removing"
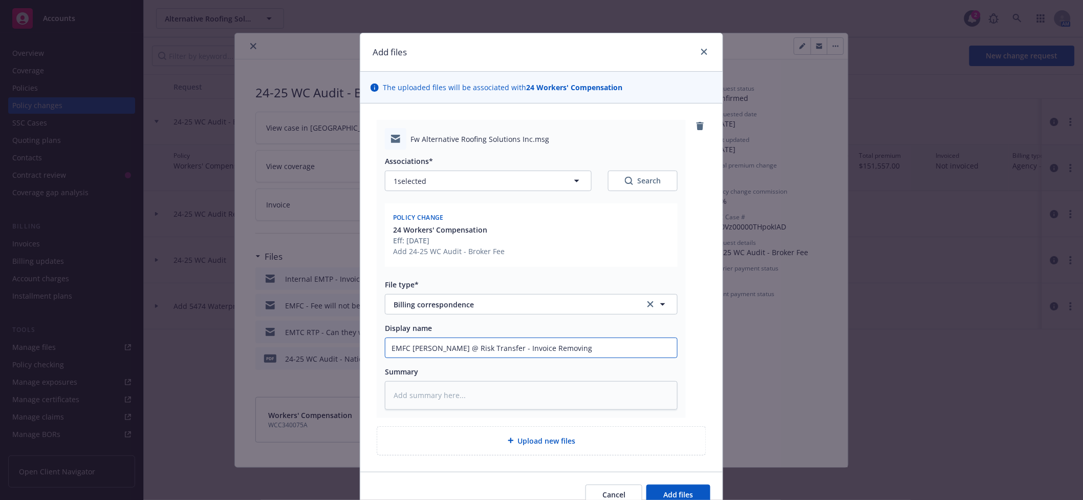
type textarea "x"
type input "EMFC [PERSON_NAME] @ Risk Transfer - Invoice Removing h"
type textarea "x"
type input "EMFC [PERSON_NAME] @ Risk Transfer - Invoice Removing"
type textarea "x"
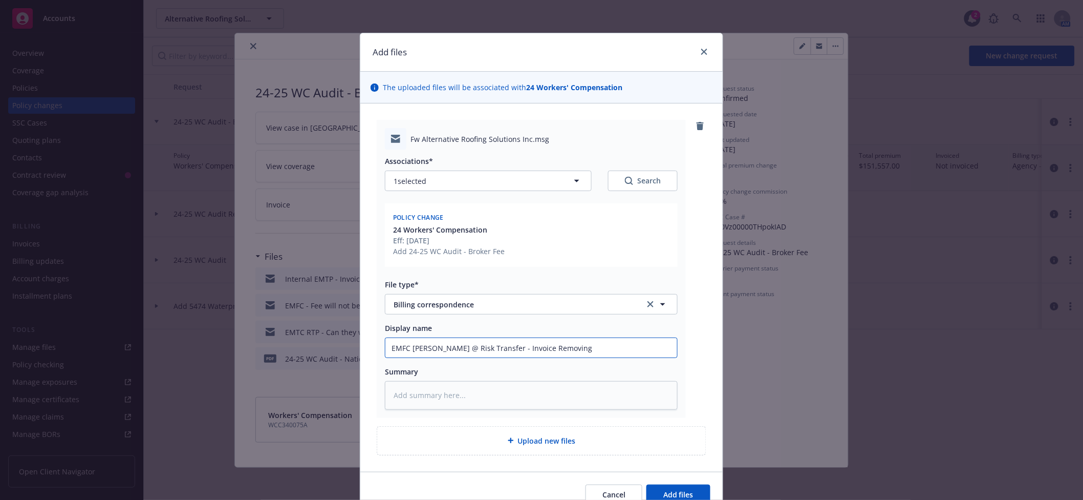
type input "EMFC [PERSON_NAME] @ Risk Transfer - Invoice Removing T"
type textarea "x"
type input "EMFC [PERSON_NAME] @ Risk Transfer - Invoice Removing Th"
type textarea "x"
type input "EMFC [PERSON_NAME] @ Risk Transfer - Invoice Removing The"
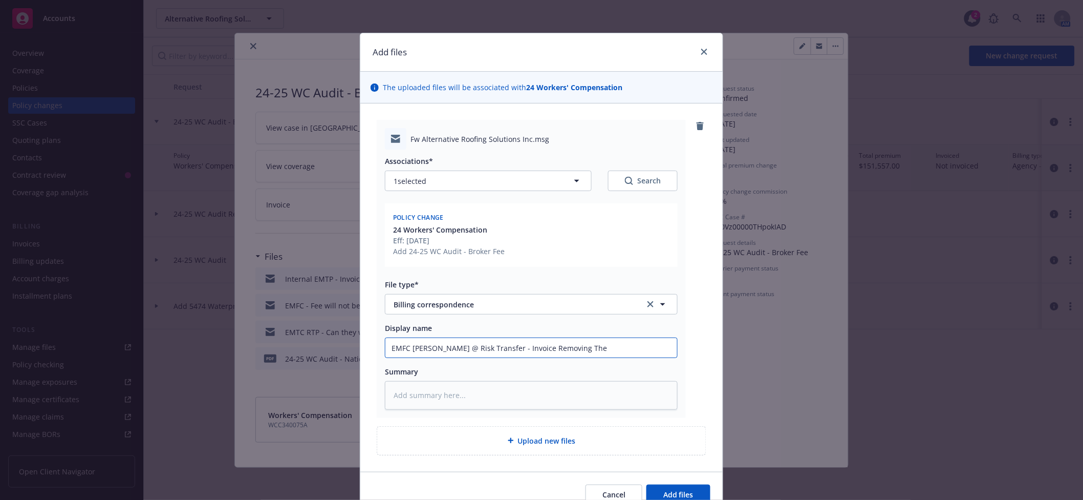
type textarea "x"
type input "EMFC [PERSON_NAME] @ Risk Transfer - Invoice Removing Thei"
type textarea "x"
type input "EMFC [PERSON_NAME] @ Risk Transfer - Invoice Removing Thei"
type textarea "x"
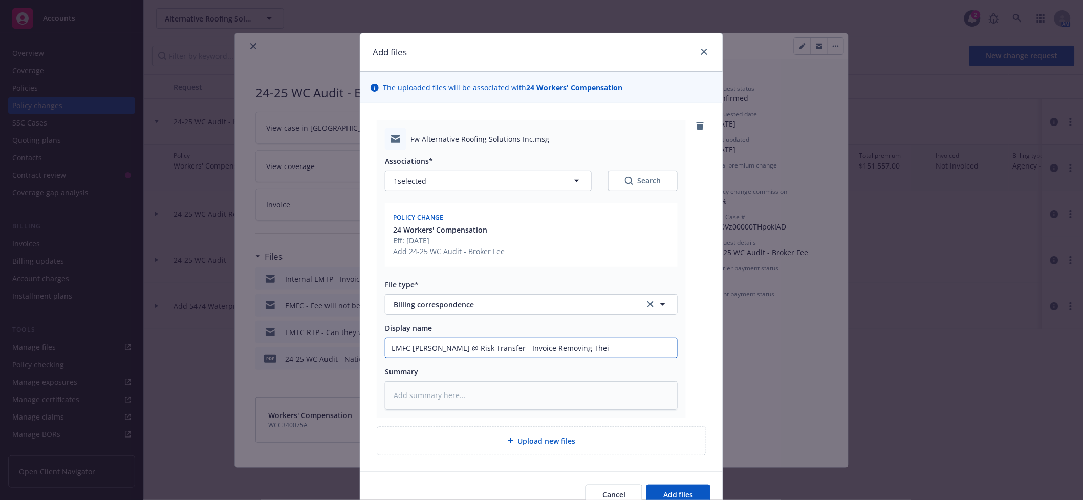
type input "EMFC [PERSON_NAME] @ Risk Transfer - Invoice Removing Thei"
type textarea "x"
type input "EMFC [PERSON_NAME] @ Risk Transfer - Invoice Removing Their"
type textarea "x"
type input "EMFC [PERSON_NAME] @ Risk Transfer - Invoice Removing Their"
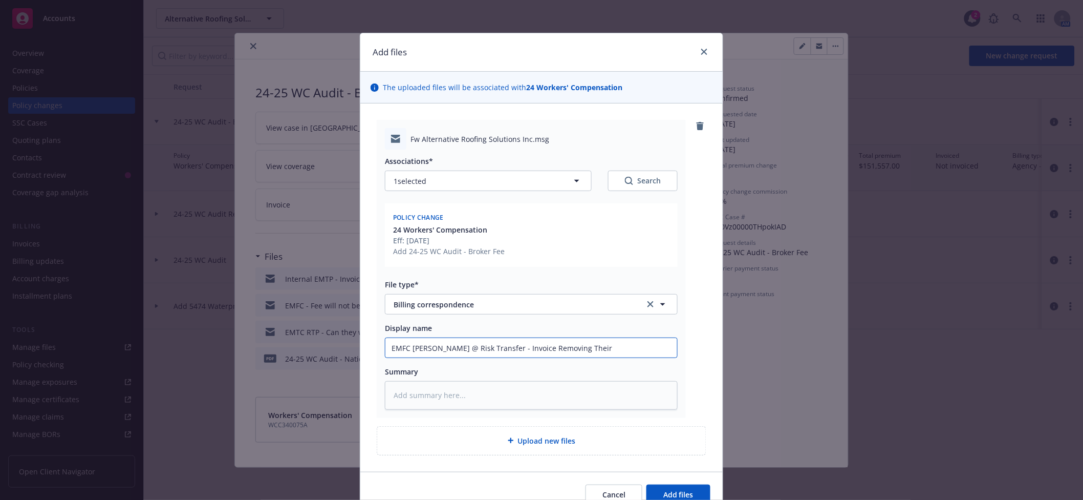
type textarea "x"
type input "EMFC [PERSON_NAME] @ Risk Transfer - Invoice Removing Their R"
type textarea "x"
type input "EMFC [PERSON_NAME] @ Risk Transfer - Invoice Removing Their"
type textarea "x"
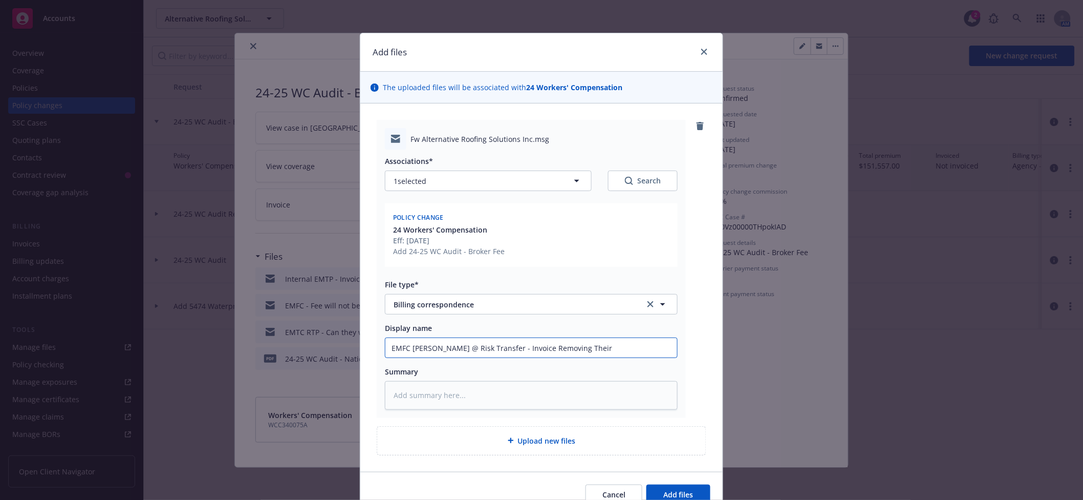
type input "EMFC [PERSON_NAME] @ Risk Transfer - Invoice Removing Their F"
type textarea "x"
type input "EMFC [PERSON_NAME] @ Risk Transfer - Invoice Removing Their Fe"
type textarea "x"
type input "EMFC [PERSON_NAME] @ Risk Transfer - Invoice Removing Their Fee"
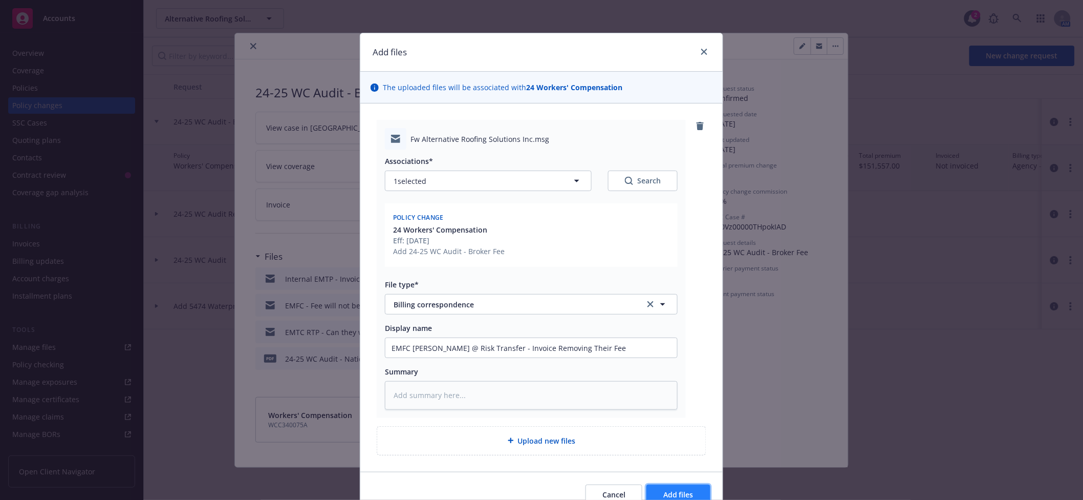
click at [688, 486] on button "Add files" at bounding box center [679, 494] width 64 height 20
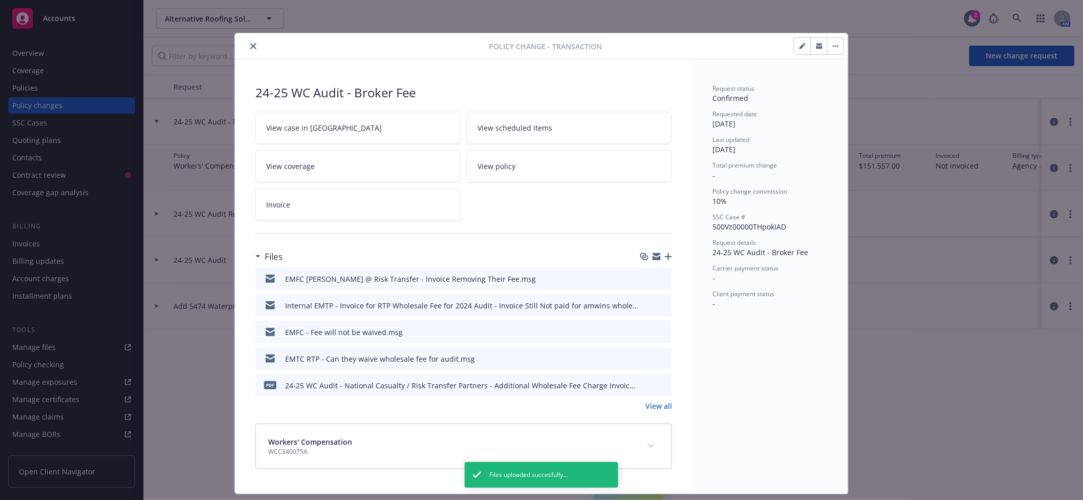
click at [250, 44] on icon "close" at bounding box center [253, 46] width 6 height 6
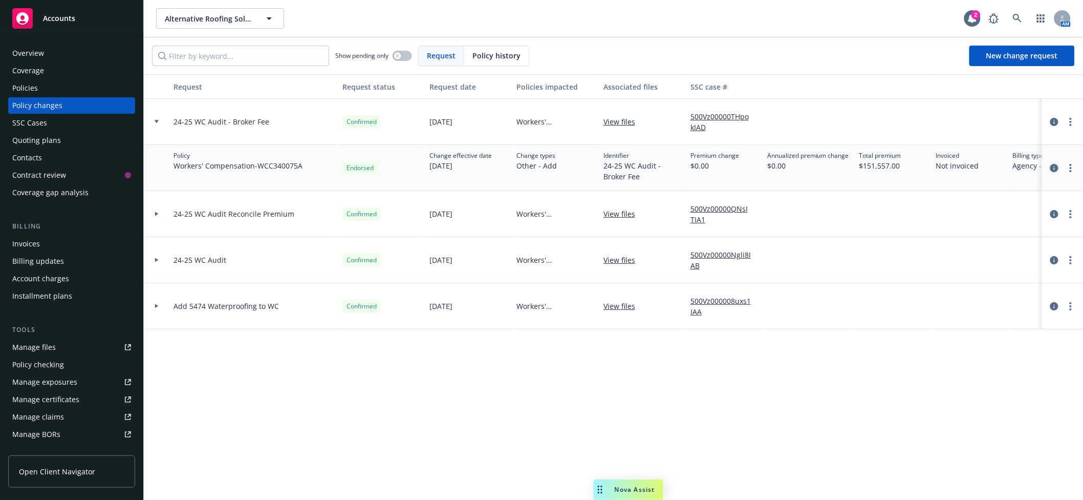
click at [1055, 168] on icon "circleInformation" at bounding box center [1054, 168] width 8 height 8
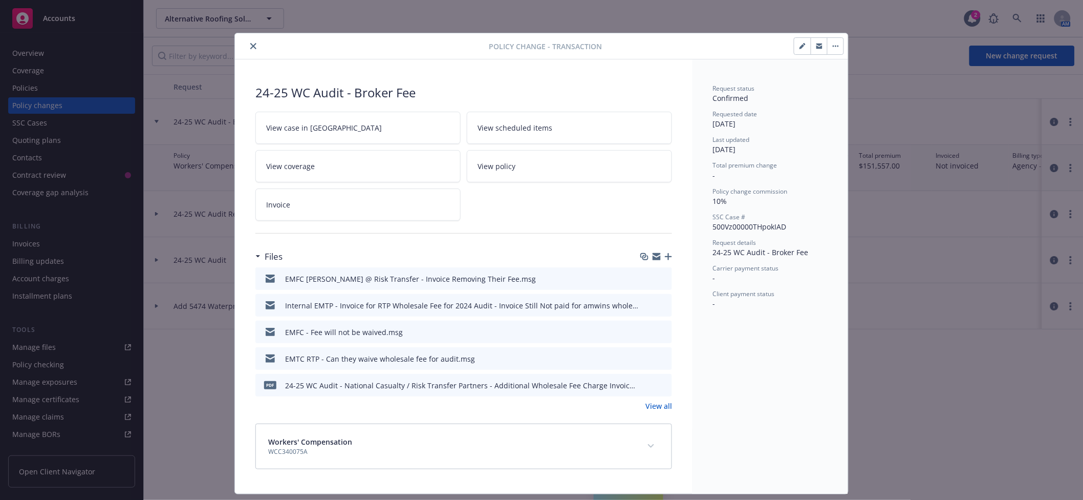
click at [665, 259] on icon "button" at bounding box center [668, 256] width 7 height 7
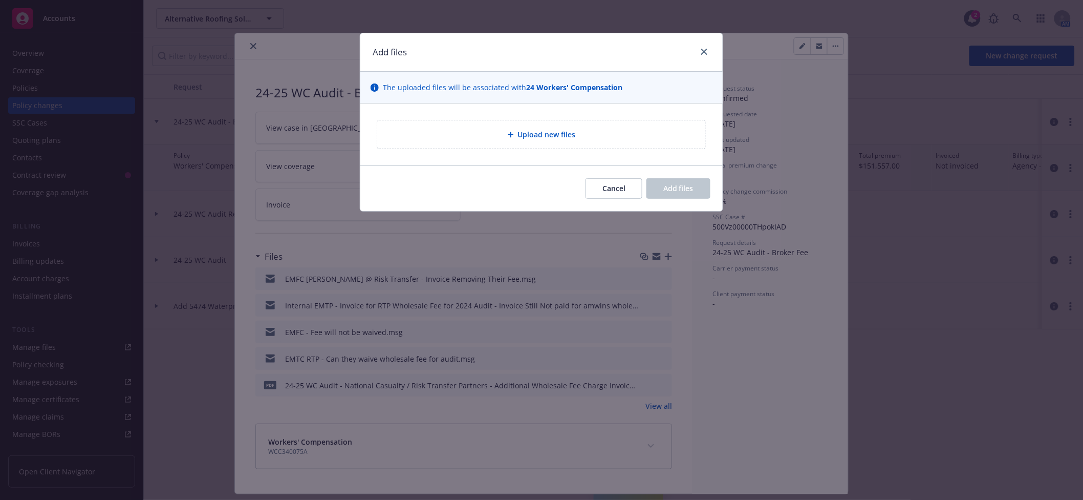
click at [524, 132] on span "Upload new files" at bounding box center [547, 134] width 58 height 11
type textarea "x"
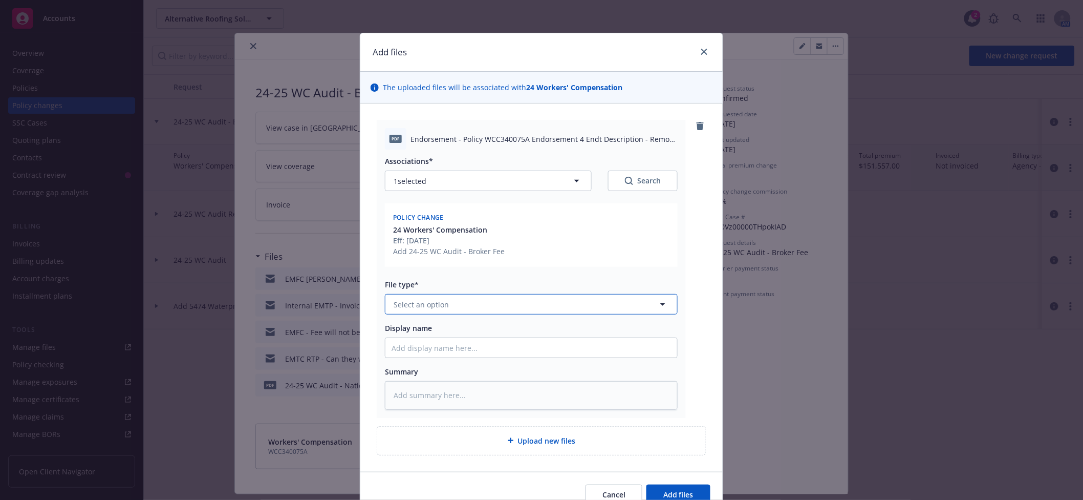
click at [516, 308] on button "Select an option" at bounding box center [531, 304] width 293 height 20
type input "invoi"
click at [467, 364] on div "Invoice - Third Party" at bounding box center [525, 360] width 279 height 15
click at [444, 349] on input "Display name" at bounding box center [531, 347] width 292 height 19
type textarea "x"
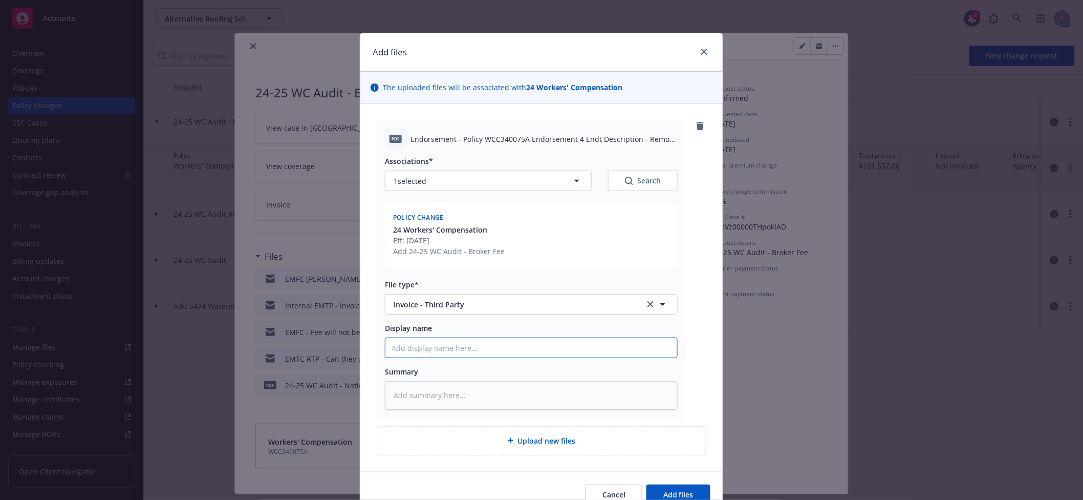
type input "C"
type textarea "x"
type input "Cr"
type textarea "x"
type input "Cre"
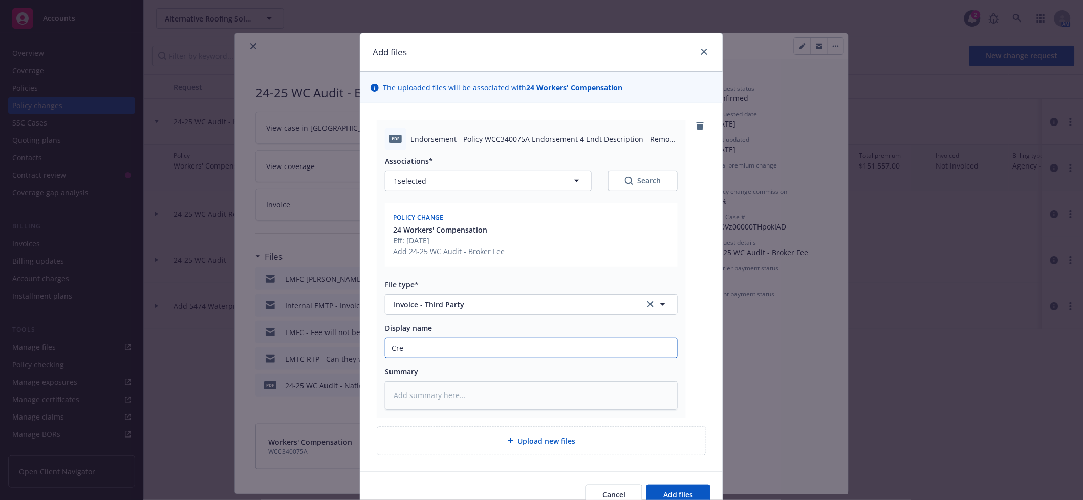
type textarea "x"
type input "Cred"
type textarea "x"
type input "Credi"
type textarea "x"
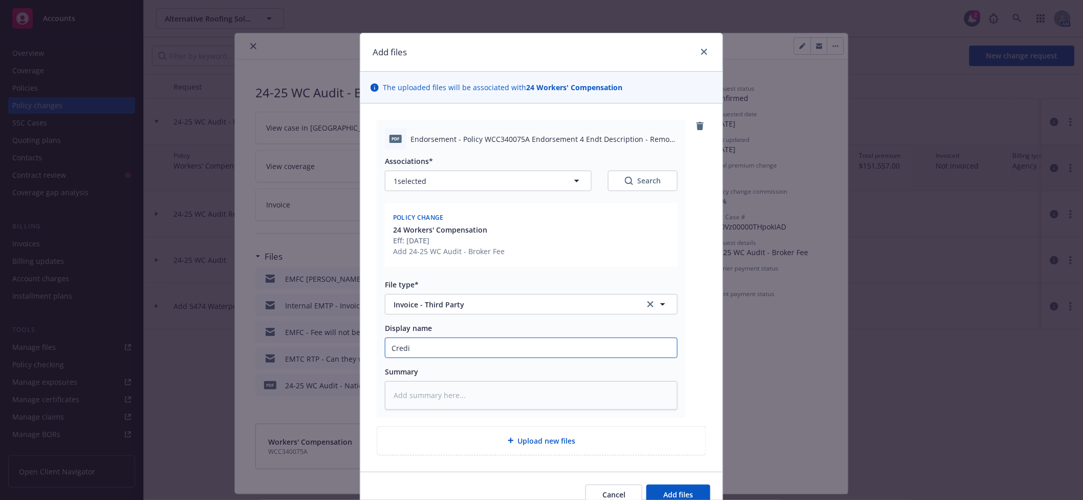
type input "Credit"
type textarea "x"
type input "Credit"
type textarea "x"
type input "Credit I"
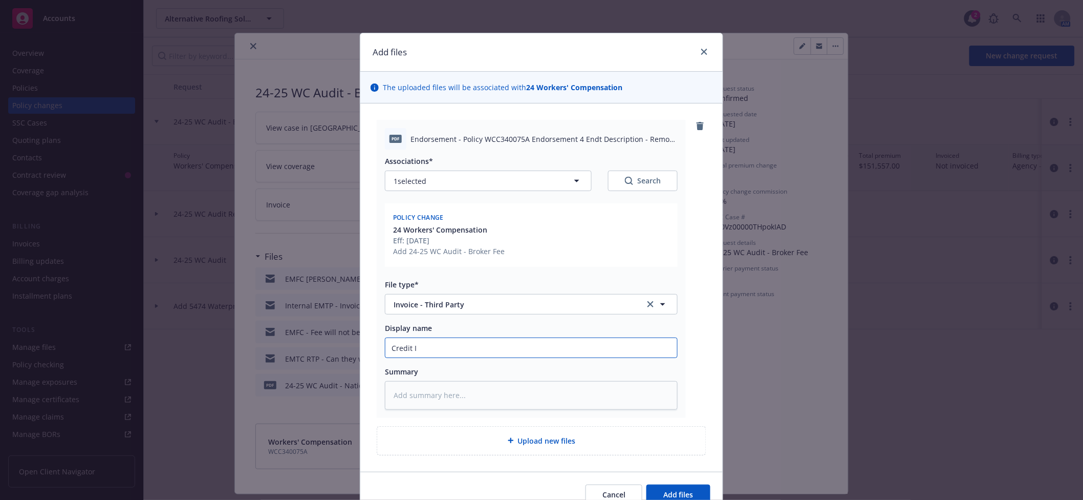
type textarea "x"
type input "Credit In"
type textarea "x"
type input "Credit Inv"
type textarea "x"
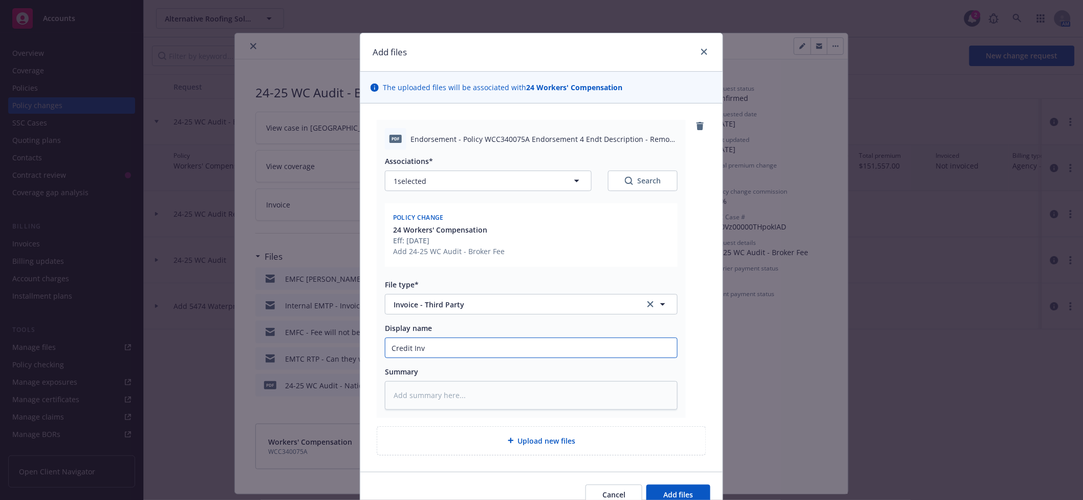
type input "Credit Invo"
type textarea "x"
type input "Credit Invoi"
type textarea "x"
type input "Credit Invoic"
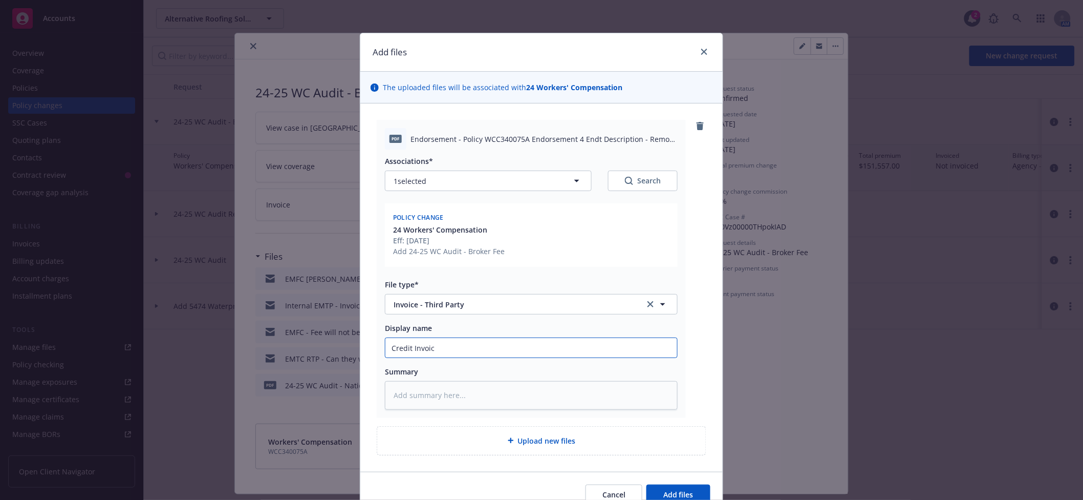
type textarea "x"
type input "Credit Invoice"
type textarea "x"
type input "Credit Invoice"
type textarea "x"
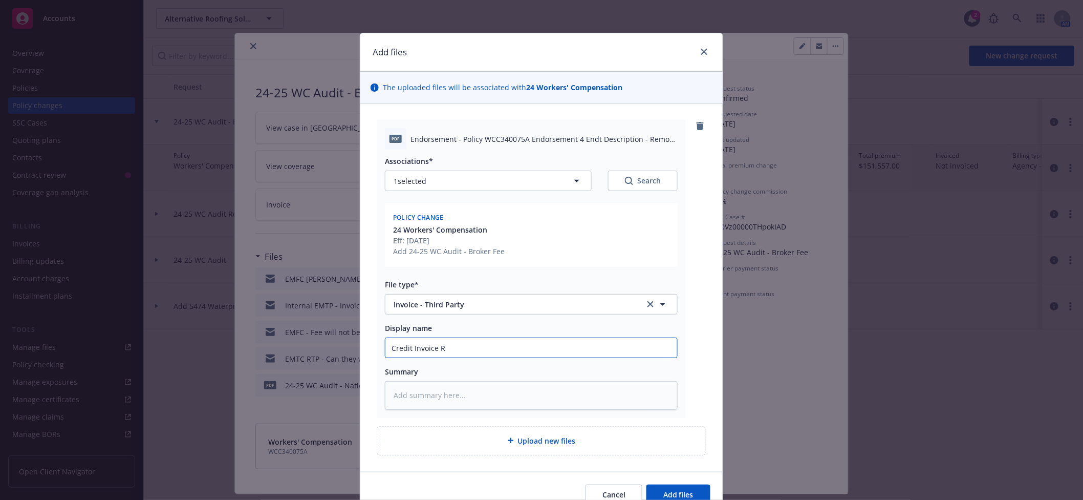
type input "Credit Invoice Re"
type textarea "x"
type input "Credit Invoice Rem"
type textarea "x"
type input "Credit Invoice Remo"
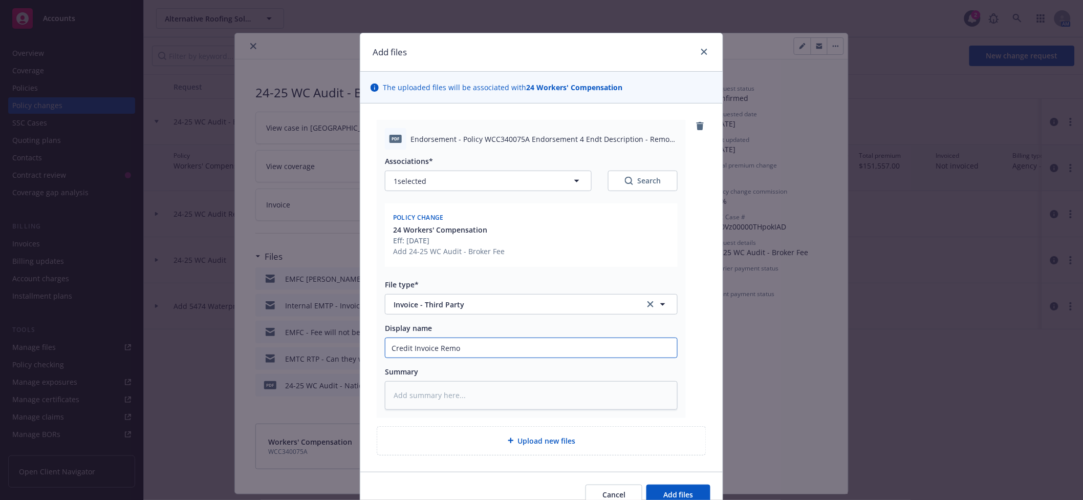
type textarea "x"
type input "Credit Invoice Remov"
type textarea "x"
type input "Credit Invoice Removi"
type textarea "x"
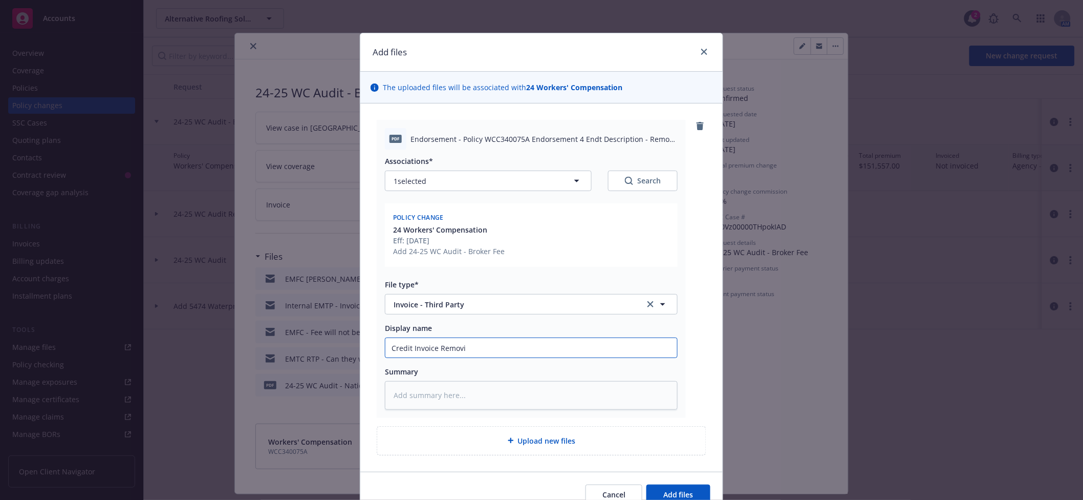
type input "Credit Invoice Removin"
type textarea "x"
type input "Credit Invoice Removing"
type textarea "x"
type input "Credit Invoice Removing"
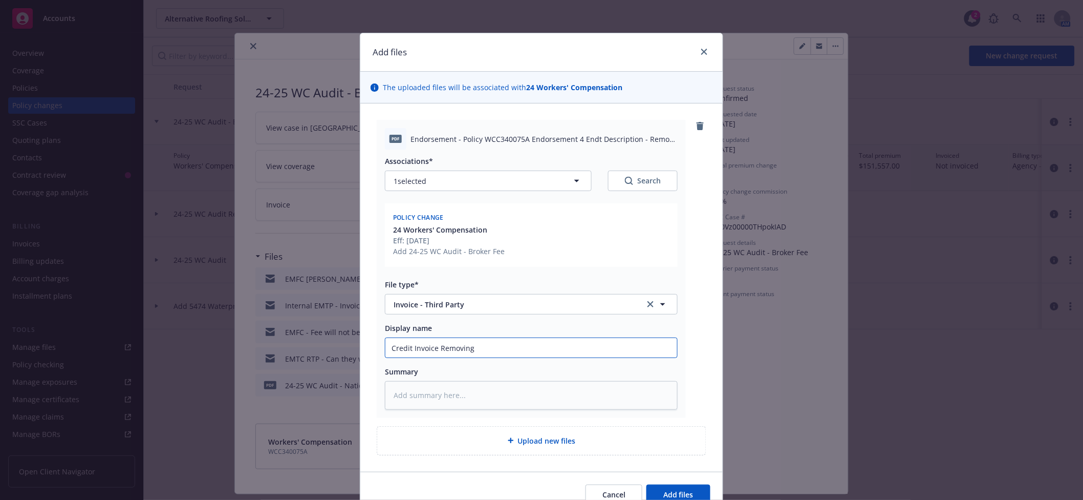
type textarea "x"
type input "Credit Invoice Removing P"
type textarea "x"
type input "Credit Invoice Removing Pr"
type textarea "x"
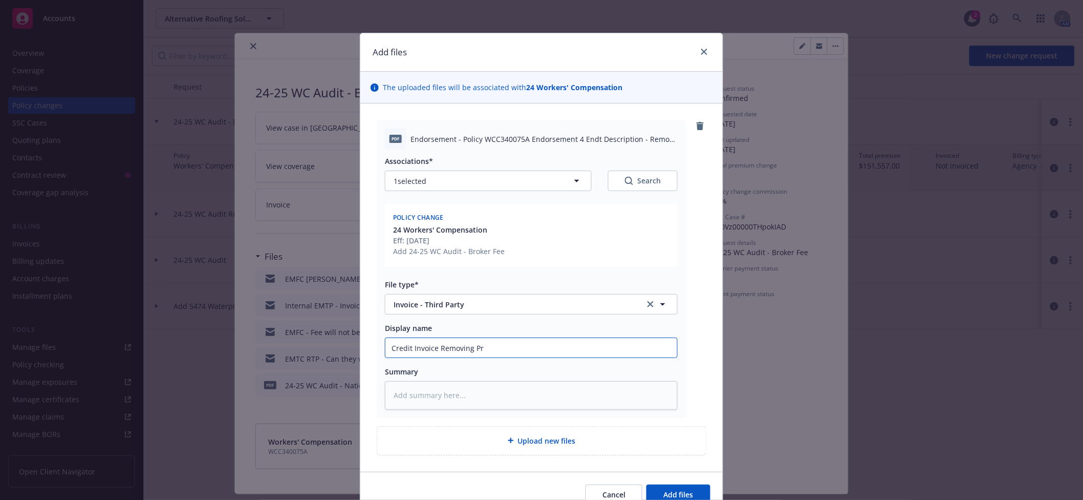
type input "Credit Invoice Removing Pro"
type textarea "x"
type input "Credit Invoice Removing Prof"
type textarea "x"
type input "Credit Invoice Removing Prof"
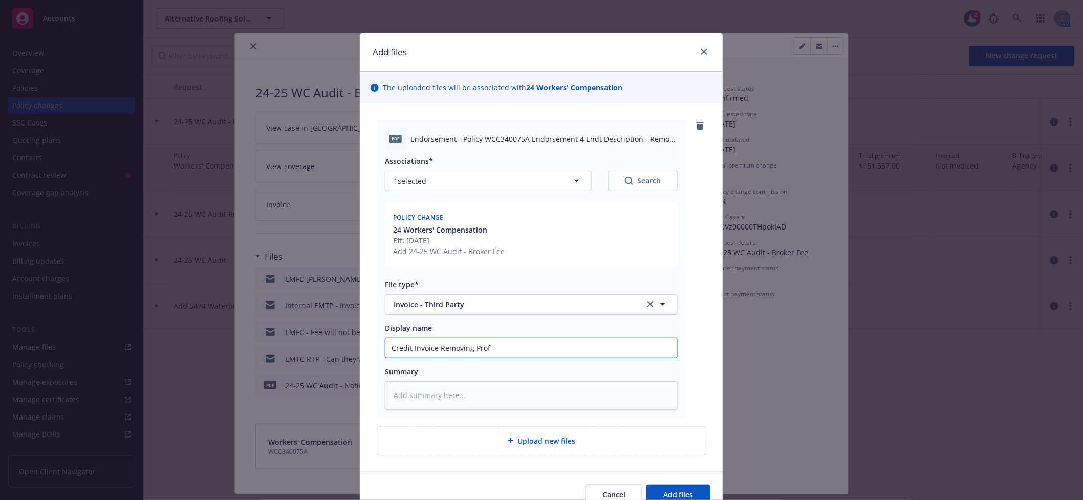
type textarea "x"
type input "Credit Invoice Removing Prof F"
type textarea "x"
type input "Credit Invoice Removing Prof [PERSON_NAME]"
type textarea "x"
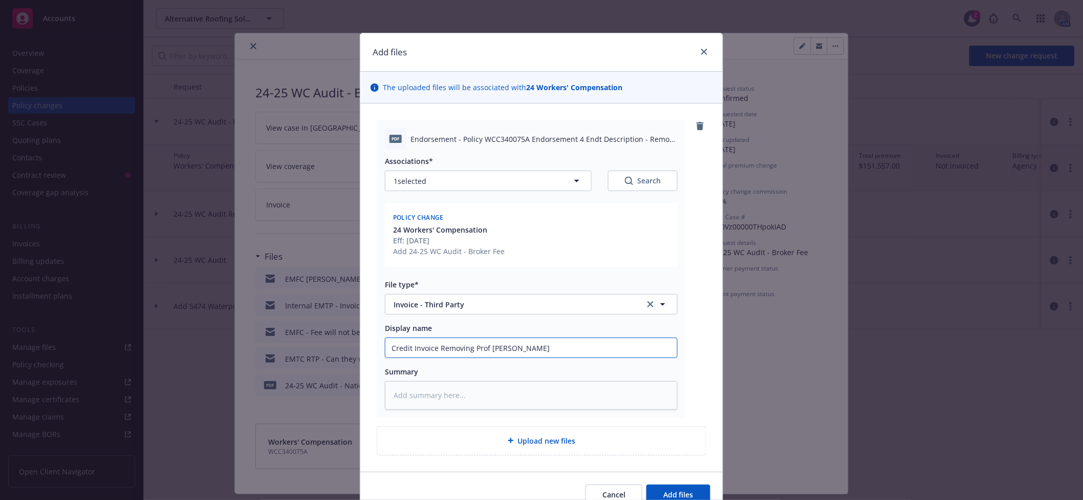
type input "Credit Invoice Removing Prof [PERSON_NAME]"
type textarea "x"
type input "Credit Invoice Removing Prof [PERSON_NAME]"
type textarea "x"
type input "Credit Invoice Removing Prof Fee f"
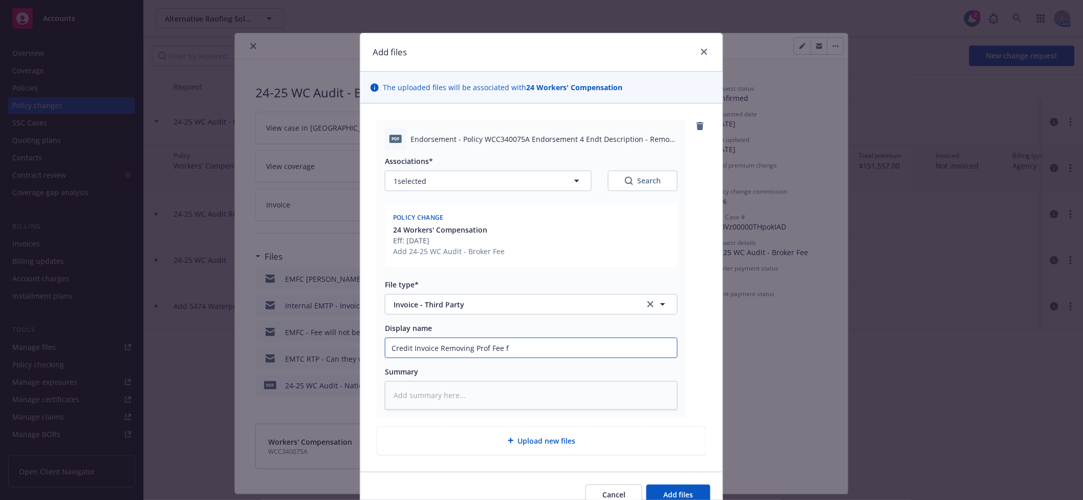
type textarea "x"
type input "Credit Invoice Removing Prof Fee fro"
type textarea "x"
type input "Credit Invoice Removing Prof [PERSON_NAME] from"
type textarea "x"
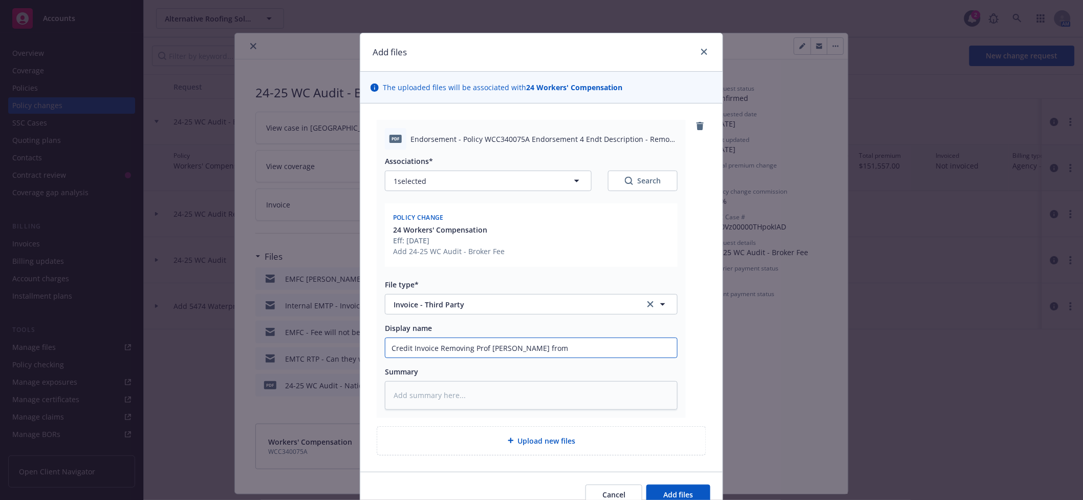
type input "Credit Invoice Removing Prof [PERSON_NAME] from R"
type textarea "x"
type input "Credit Invoice Removing Prof [PERSON_NAME] from [GEOGRAPHIC_DATA]"
type textarea "x"
type input "Credit Invoice Removing Prof [PERSON_NAME] from Ris"
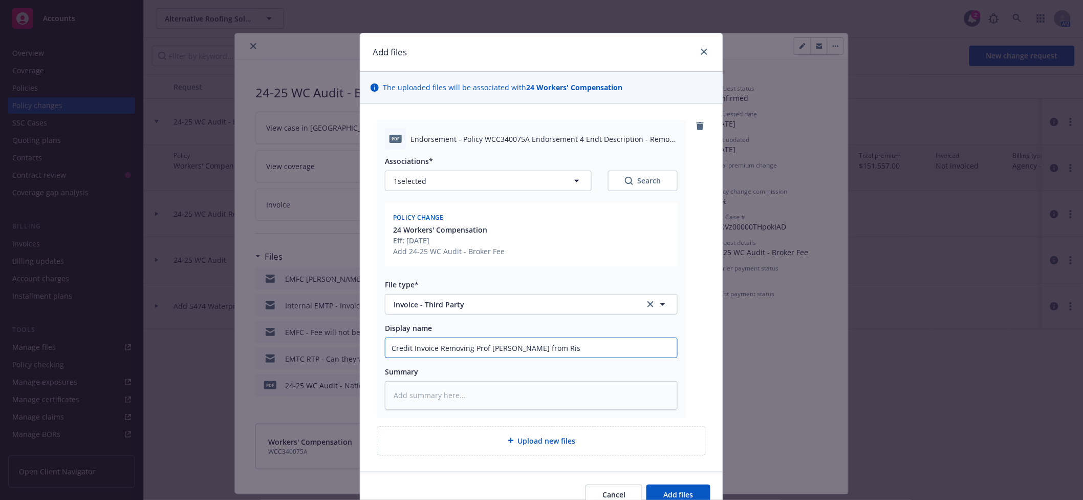
type textarea "x"
type input "Credit Invoice Removing Prof [PERSON_NAME] from Risk"
type textarea "x"
type input "Credit Invoice Removing Prof [PERSON_NAME] from Risk"
type textarea "x"
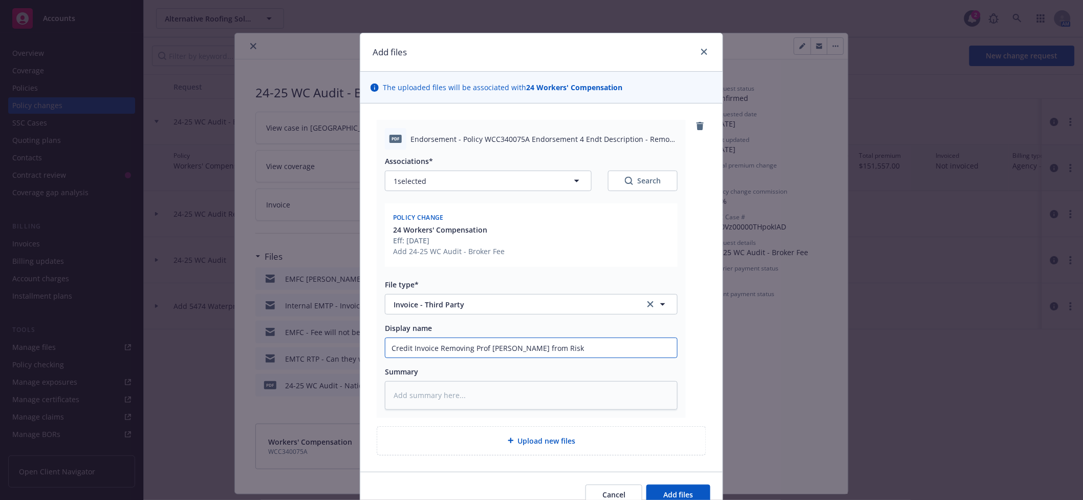
type input "Credit Invoice Removing Prof [PERSON_NAME] from Risk T"
type textarea "x"
type input "Credit Invoice Removing Prof [PERSON_NAME] from Risk Tr"
click at [672, 488] on button "Add files" at bounding box center [679, 494] width 64 height 20
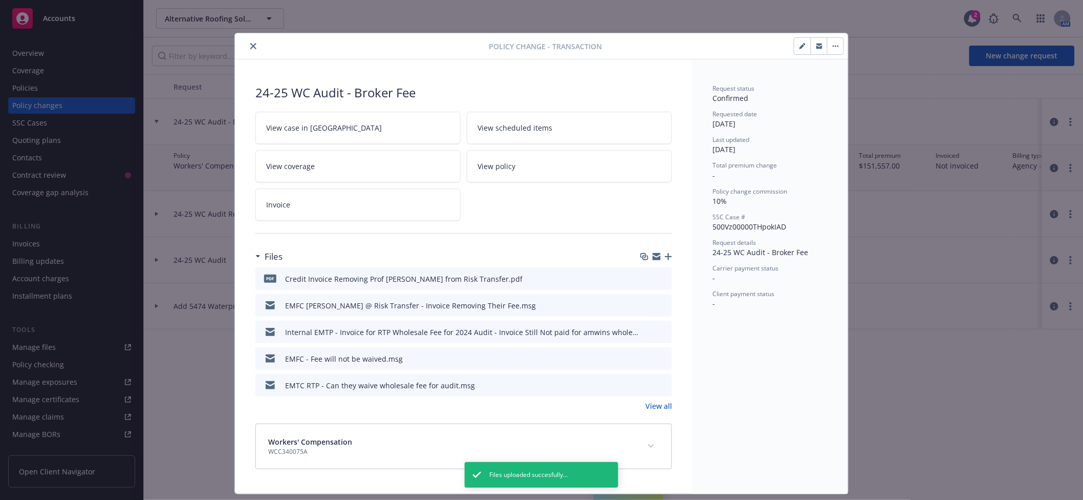
click at [251, 47] on icon "close" at bounding box center [253, 46] width 6 height 6
